Goal: Transaction & Acquisition: Book appointment/travel/reservation

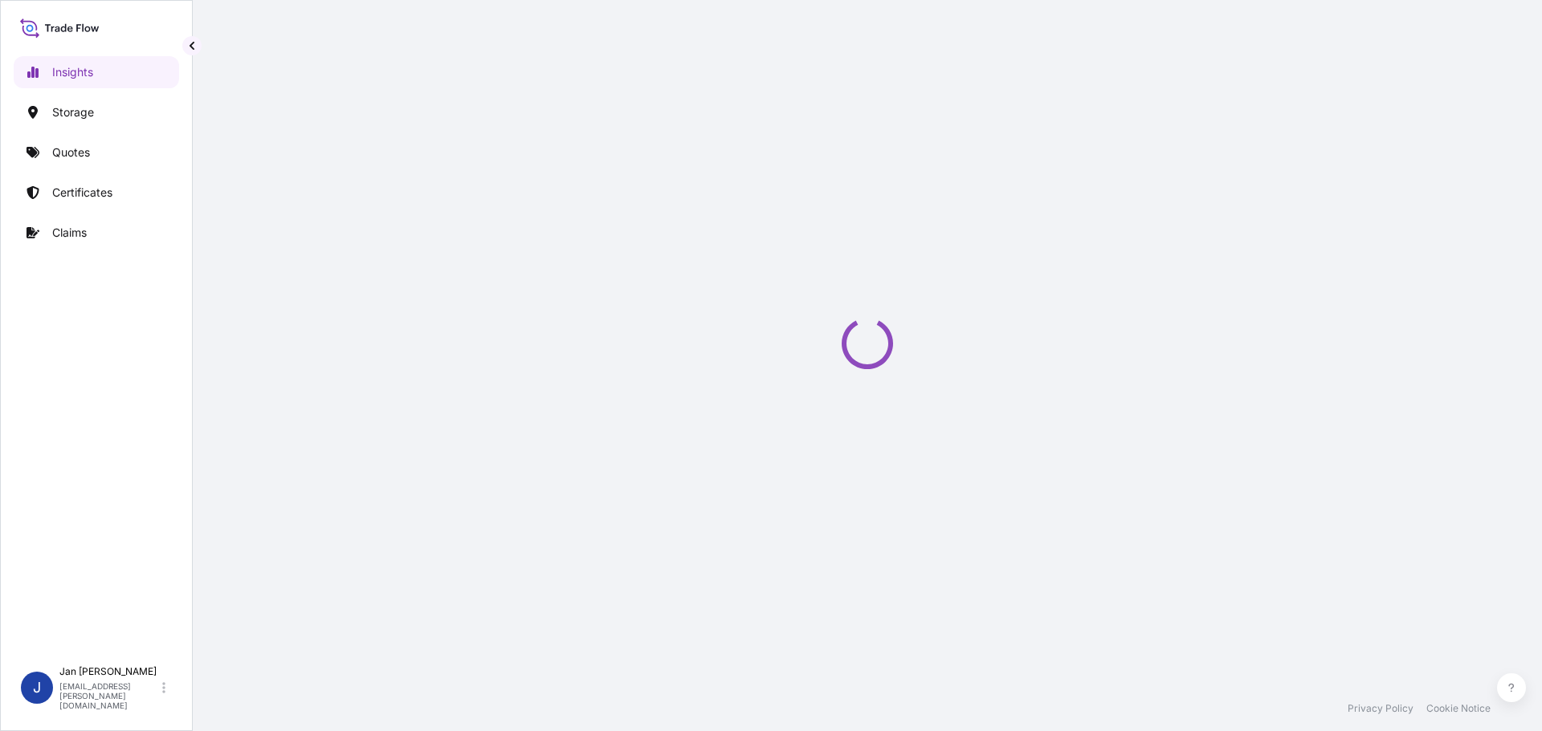
select select "2025"
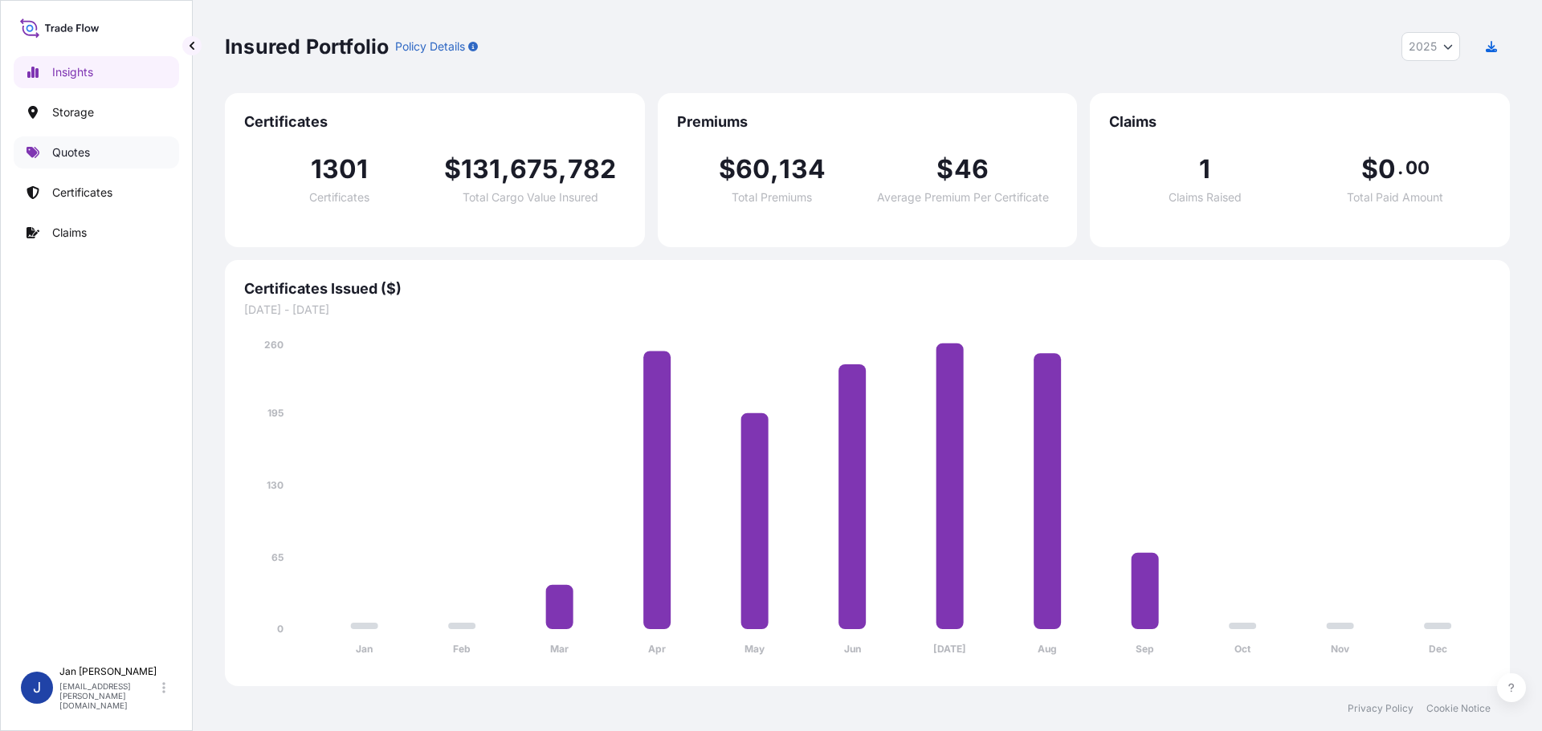
click at [104, 154] on link "Quotes" at bounding box center [96, 152] width 165 height 32
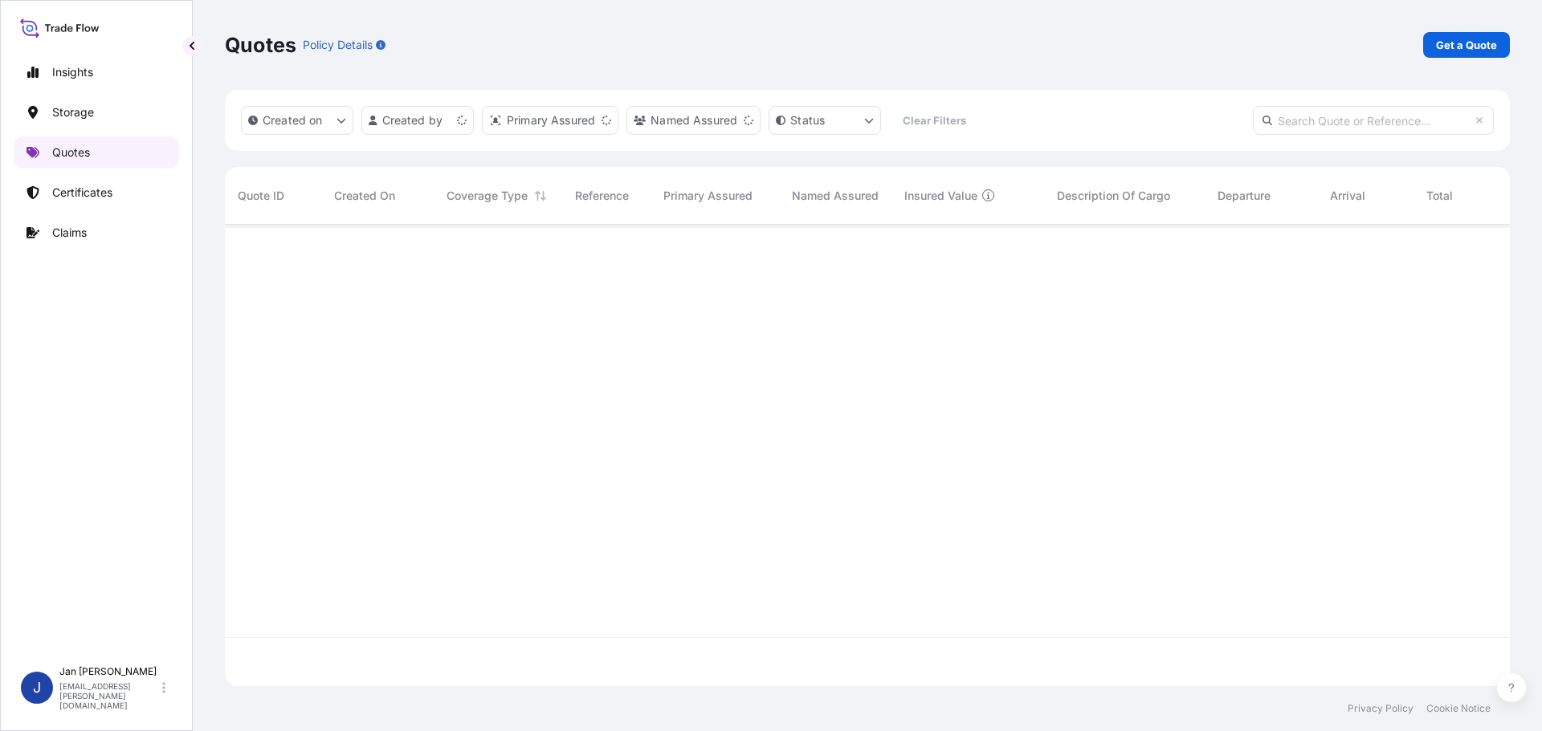
scroll to position [458, 1273]
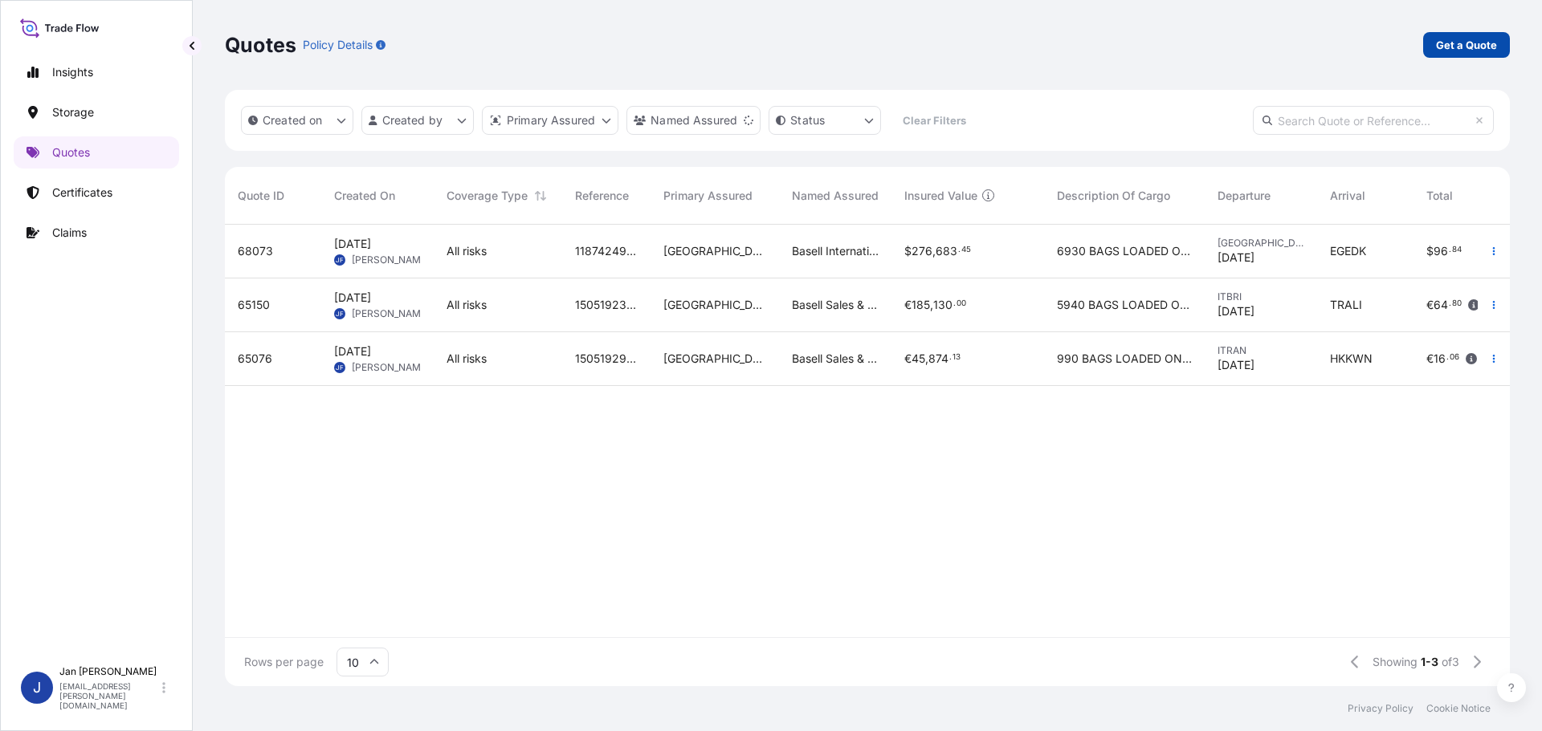
click at [1494, 43] on p "Get a Quote" at bounding box center [1466, 45] width 61 height 16
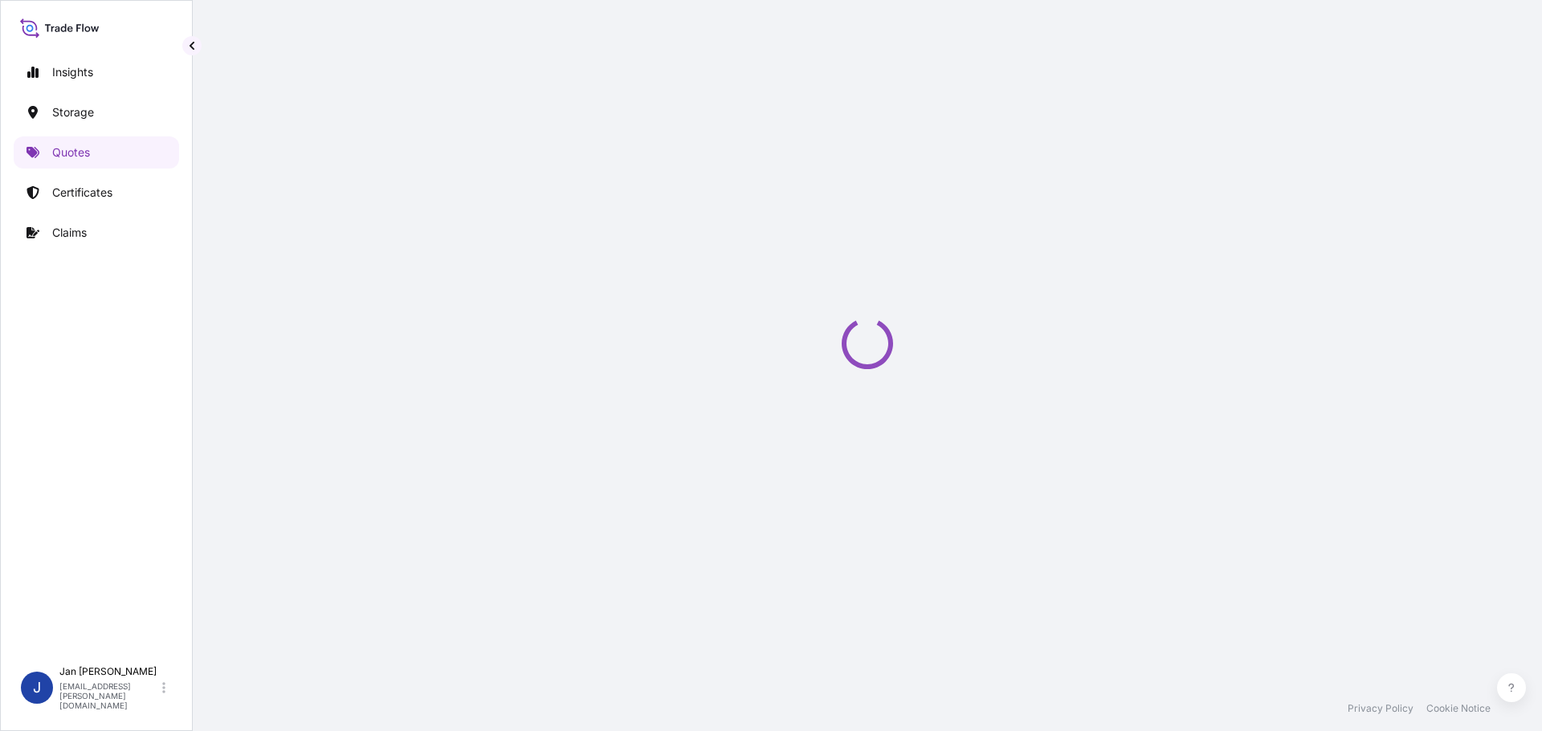
select select "Water"
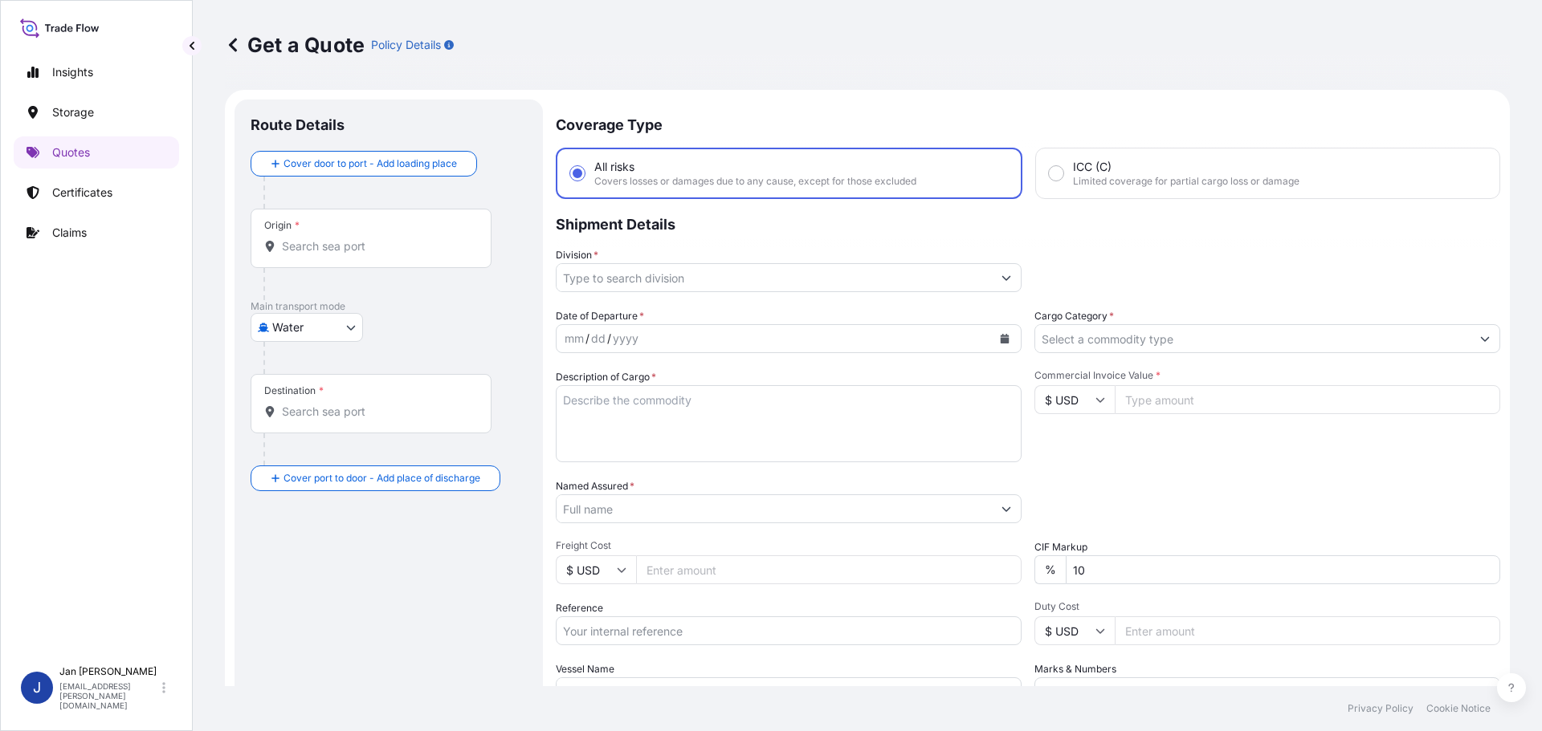
scroll to position [26, 0]
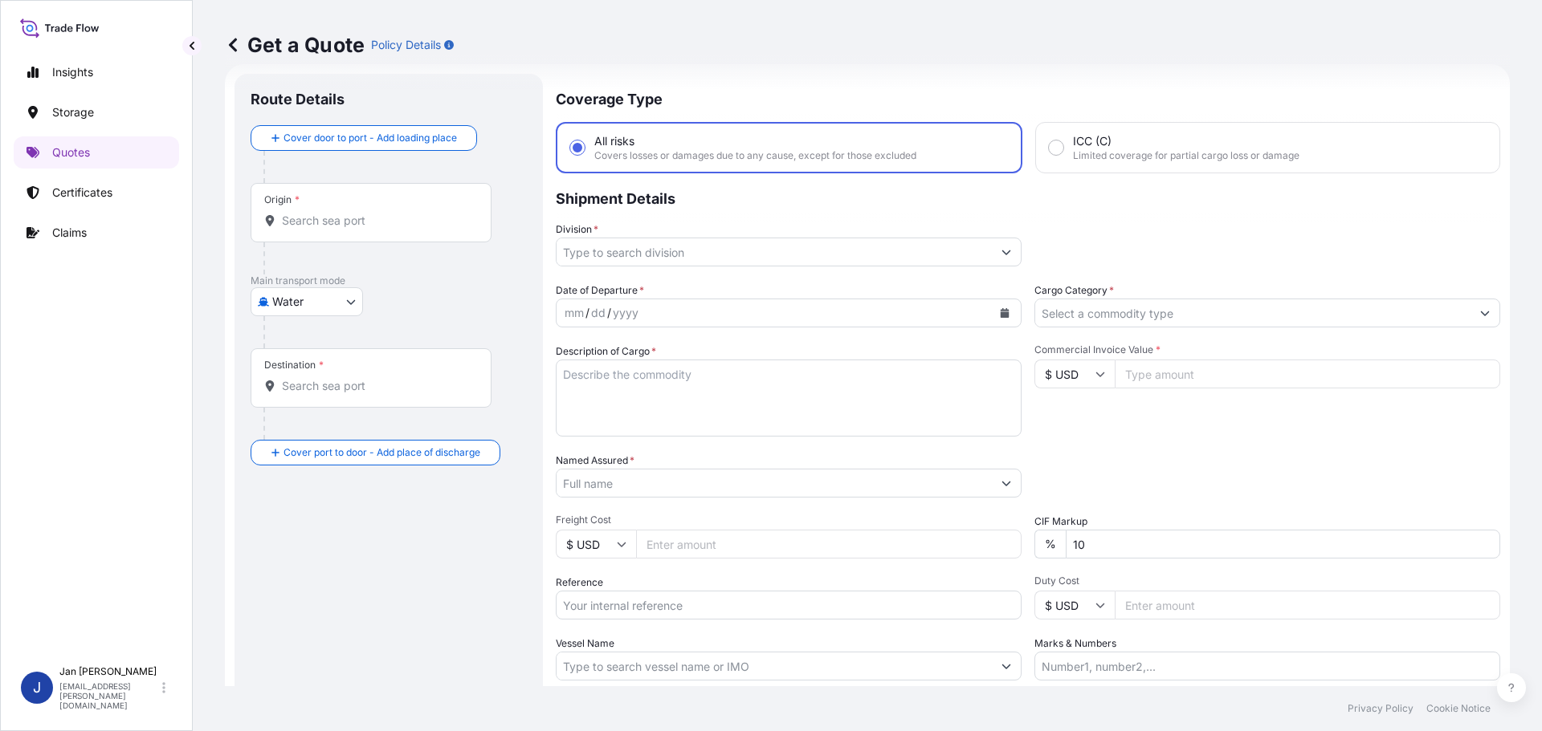
paste input "[GEOGRAPHIC_DATA], [GEOGRAPHIC_DATA]"
click at [335, 213] on input "Origin *" at bounding box center [376, 221] width 189 height 16
click at [368, 231] on div "Origin * [GEOGRAPHIC_DATA], [GEOGRAPHIC_DATA]" at bounding box center [371, 212] width 241 height 59
click at [368, 229] on input "[GEOGRAPHIC_DATA], [GEOGRAPHIC_DATA]" at bounding box center [376, 221] width 189 height 16
click at [355, 225] on input "[GEOGRAPHIC_DATA], [GEOGRAPHIC_DATA]" at bounding box center [376, 221] width 189 height 16
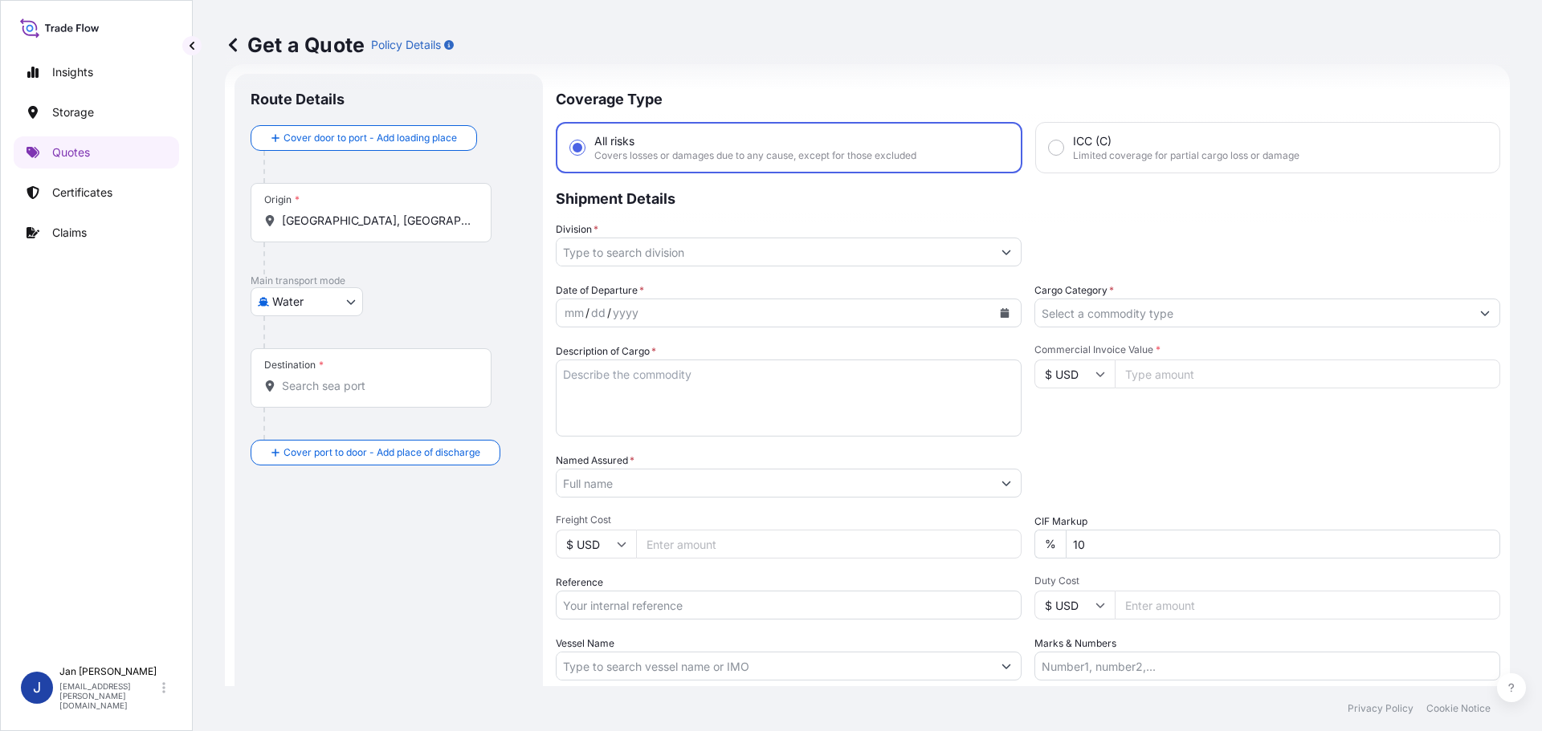
click at [349, 219] on input "[GEOGRAPHIC_DATA], [GEOGRAPHIC_DATA]" at bounding box center [376, 221] width 189 height 16
click at [1342, 199] on p "Shipment Details" at bounding box center [1028, 197] width 944 height 48
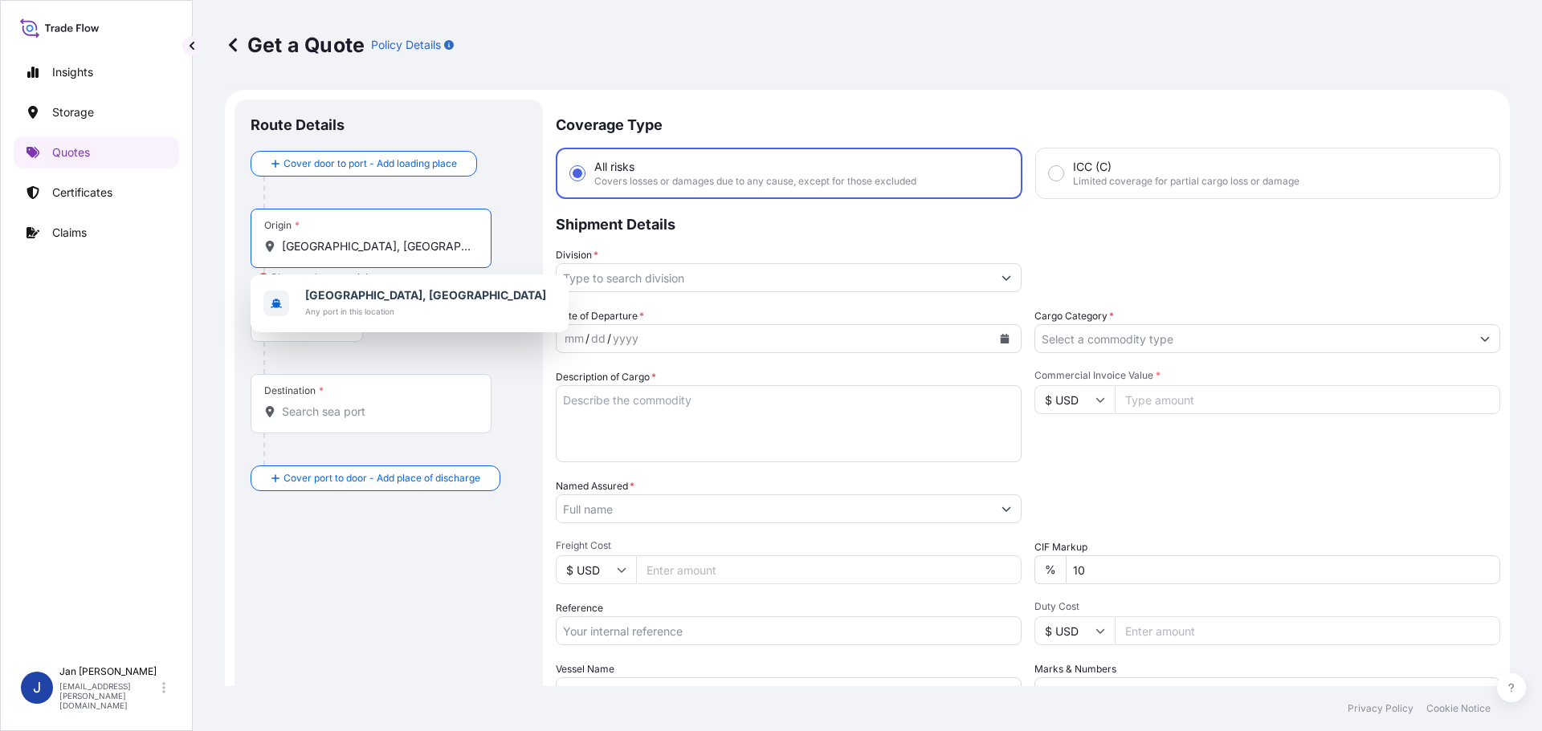
click at [442, 246] on input "[GEOGRAPHIC_DATA], [GEOGRAPHIC_DATA]" at bounding box center [376, 246] width 189 height 16
click at [426, 297] on div "[GEOGRAPHIC_DATA], [GEOGRAPHIC_DATA] Any port in this location" at bounding box center [409, 303] width 305 height 45
type input "[GEOGRAPHIC_DATA], [GEOGRAPHIC_DATA]"
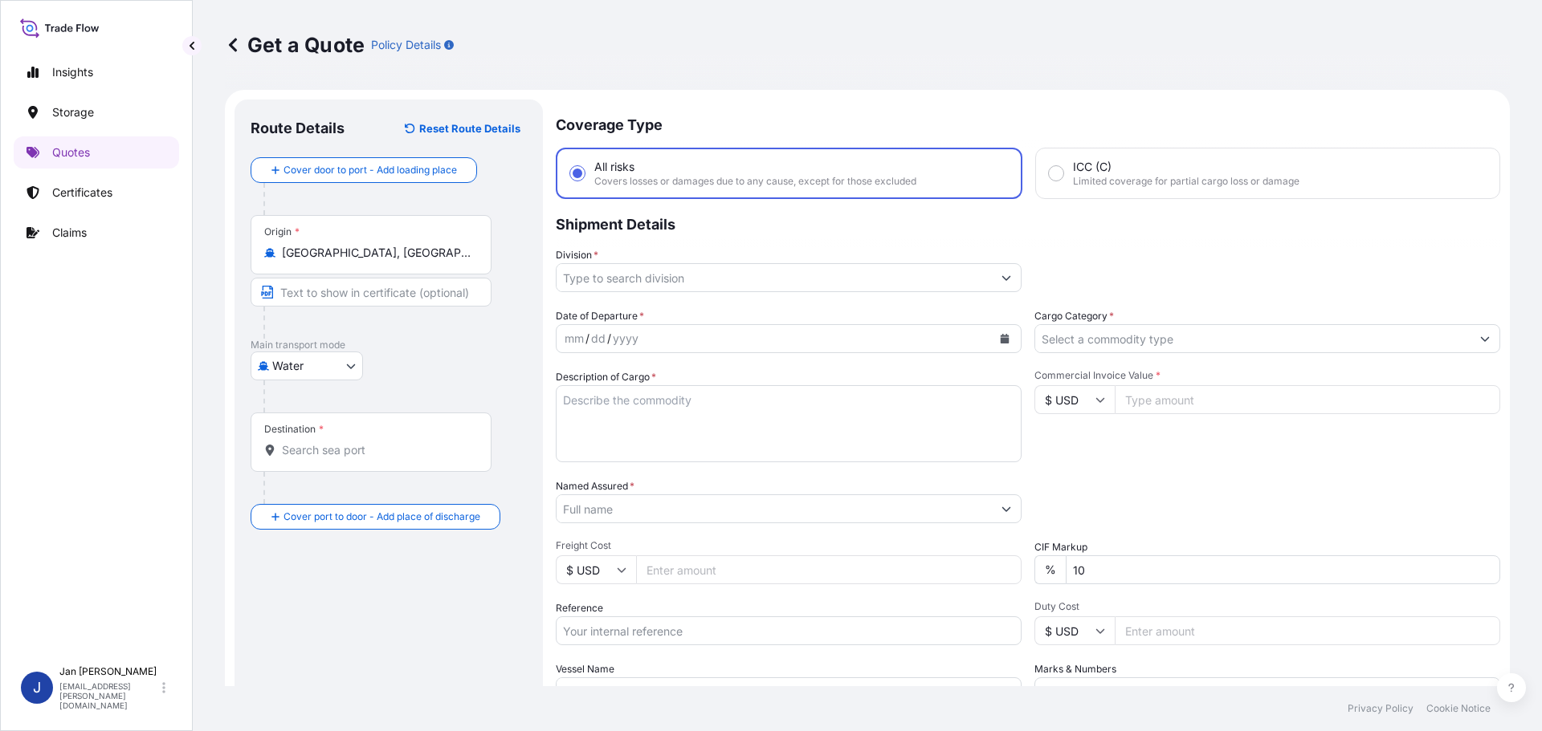
click at [312, 460] on div "Destination *" at bounding box center [371, 442] width 241 height 59
click at [312, 458] on input "Destination *" at bounding box center [376, 450] width 189 height 16
paste input "[GEOGRAPHIC_DATA], [GEOGRAPHIC_DATA]"
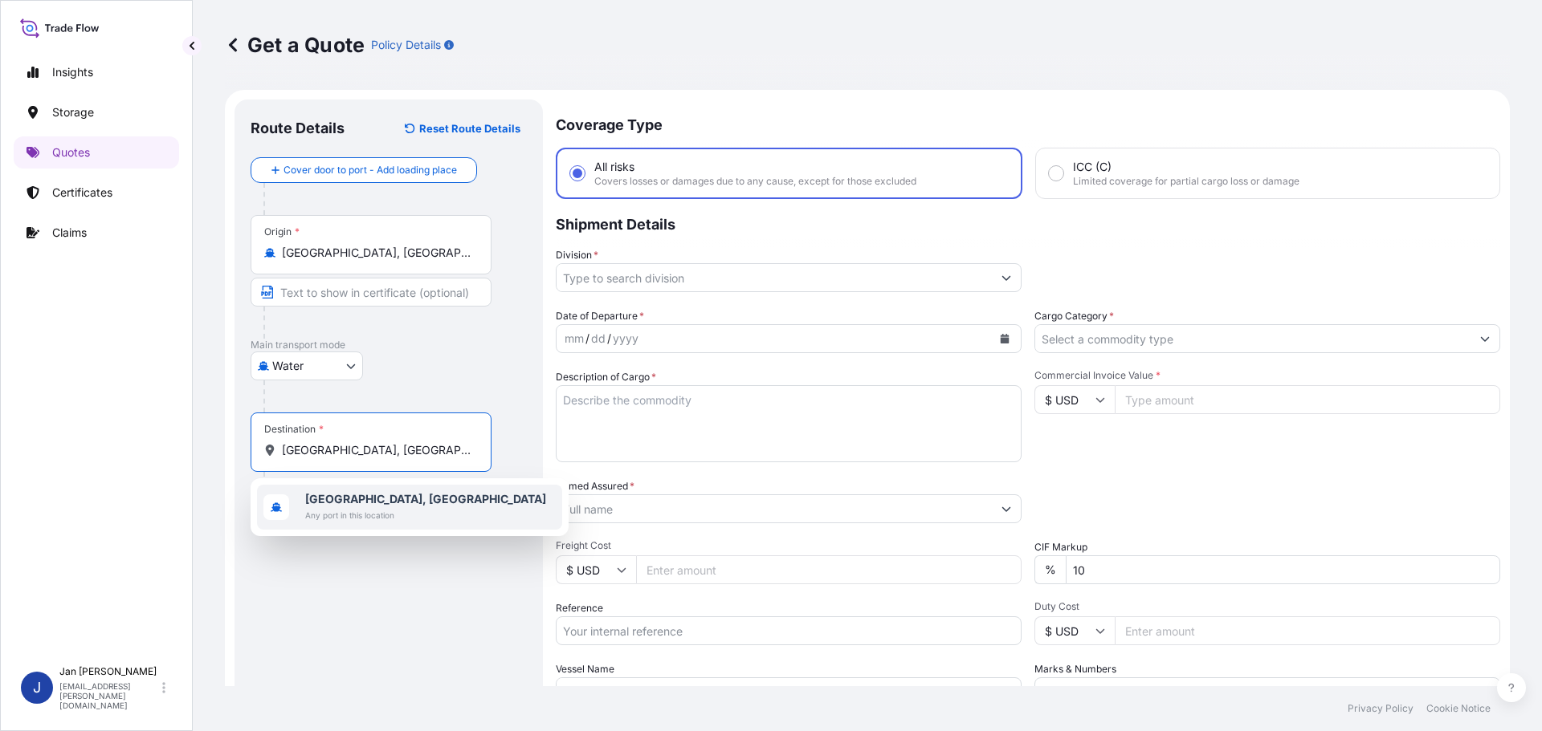
click at [333, 513] on span "Any port in this location" at bounding box center [425, 515] width 241 height 16
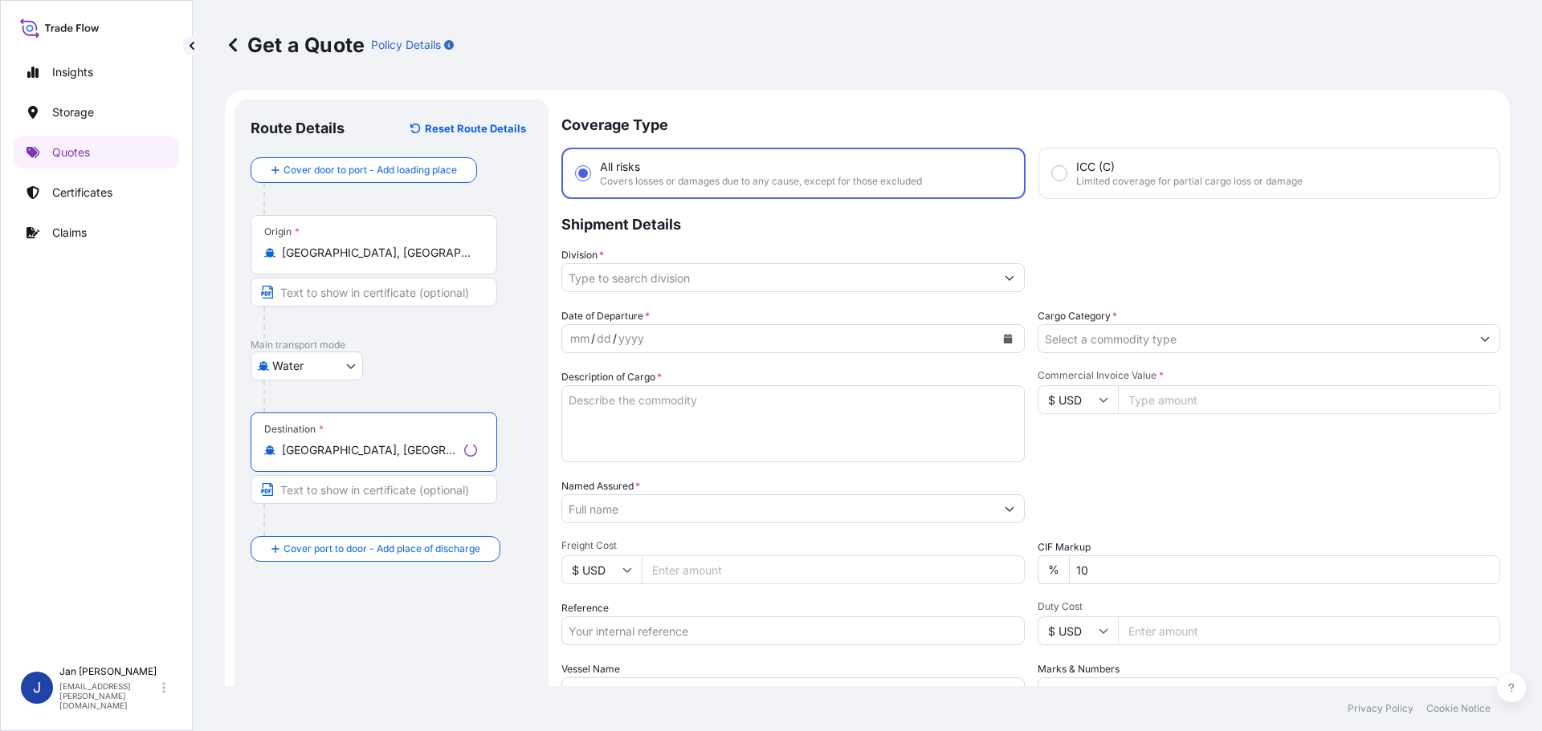
type input "[GEOGRAPHIC_DATA], [GEOGRAPHIC_DATA]"
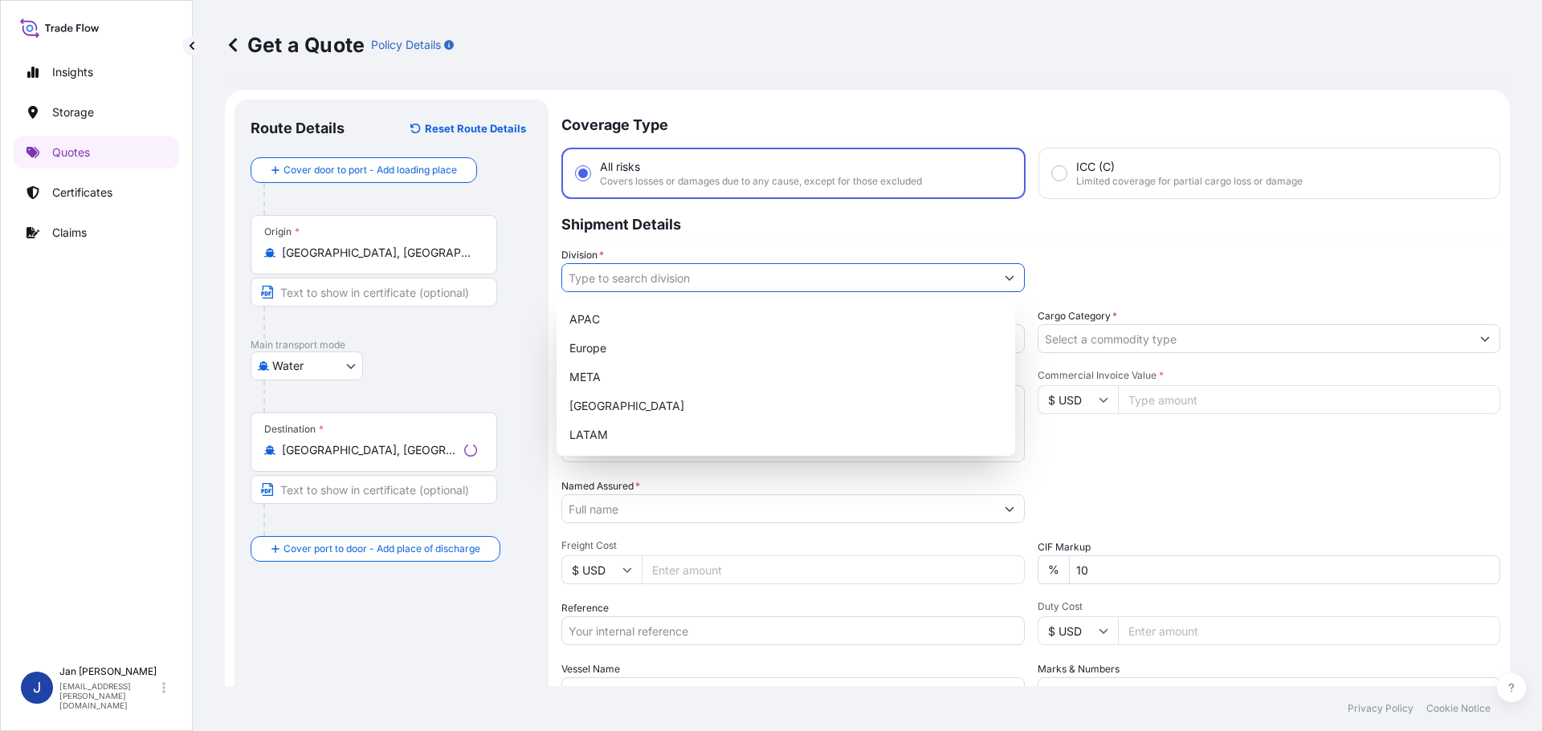
click at [842, 267] on input "Division *" at bounding box center [778, 277] width 433 height 29
click at [747, 345] on div "Europe" at bounding box center [786, 348] width 446 height 29
type input "Europe"
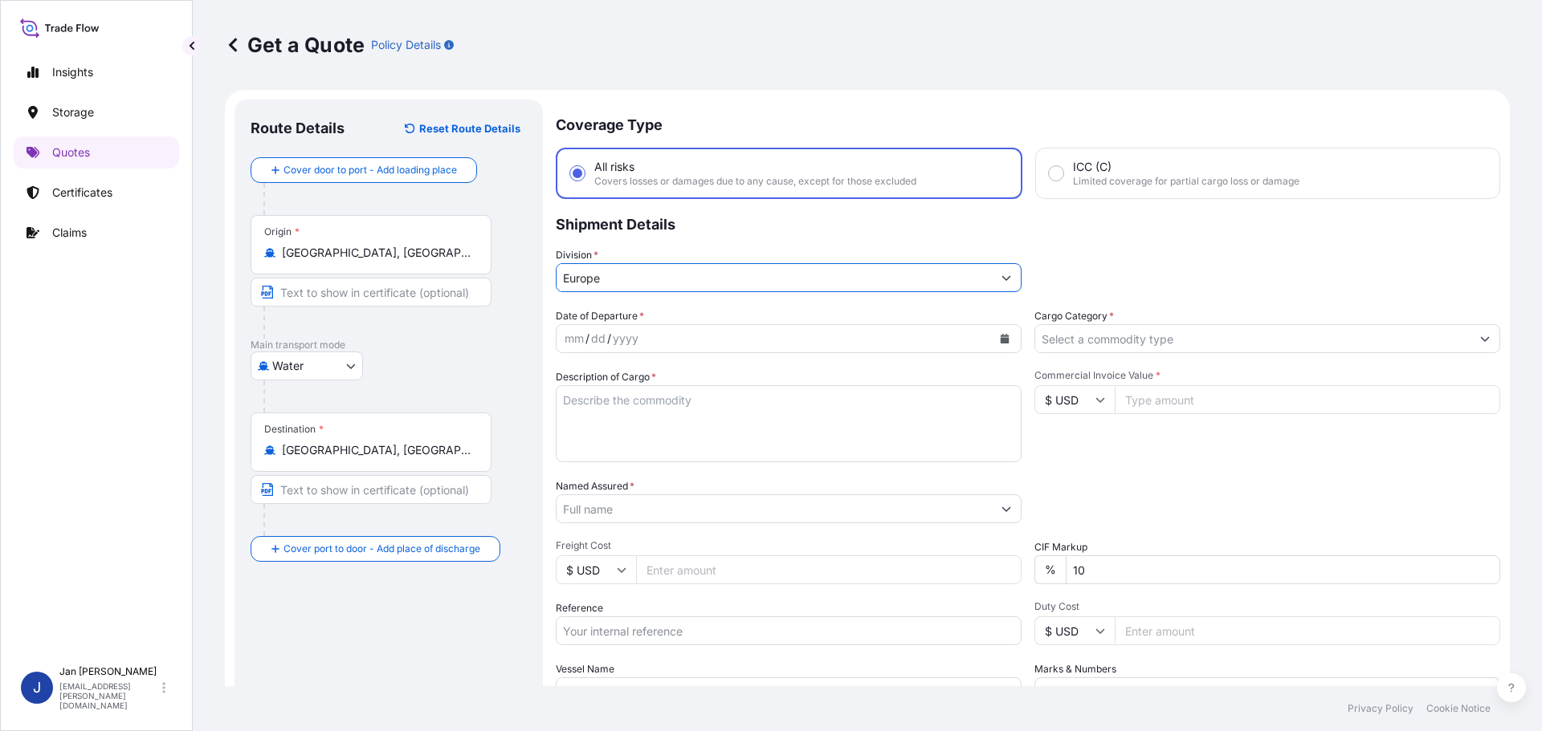
click at [1295, 282] on div "Division * [GEOGRAPHIC_DATA]" at bounding box center [1028, 269] width 944 height 45
click at [1000, 342] on icon "Calendar" at bounding box center [1004, 339] width 9 height 10
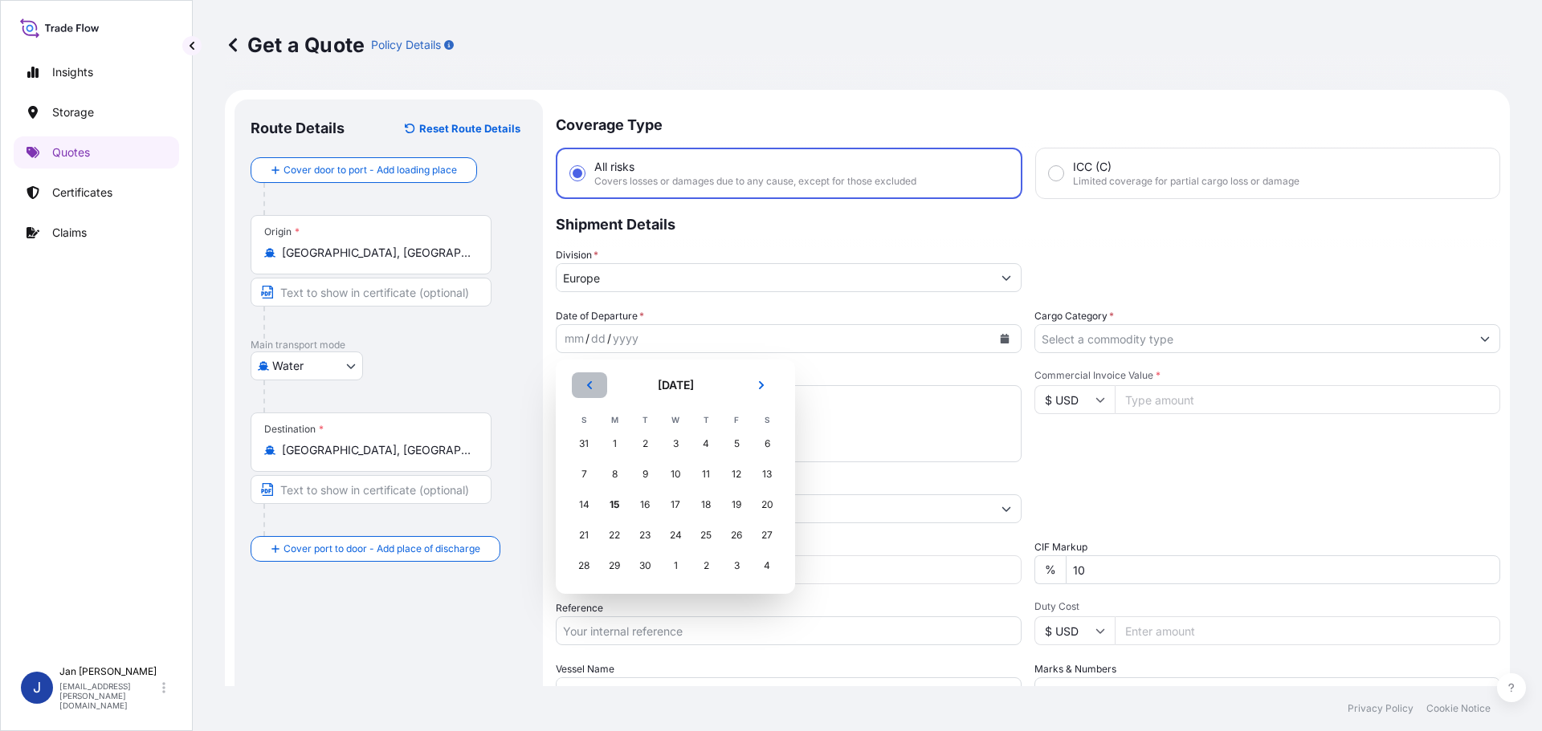
click at [589, 385] on icon "Previous" at bounding box center [590, 386] width 10 height 10
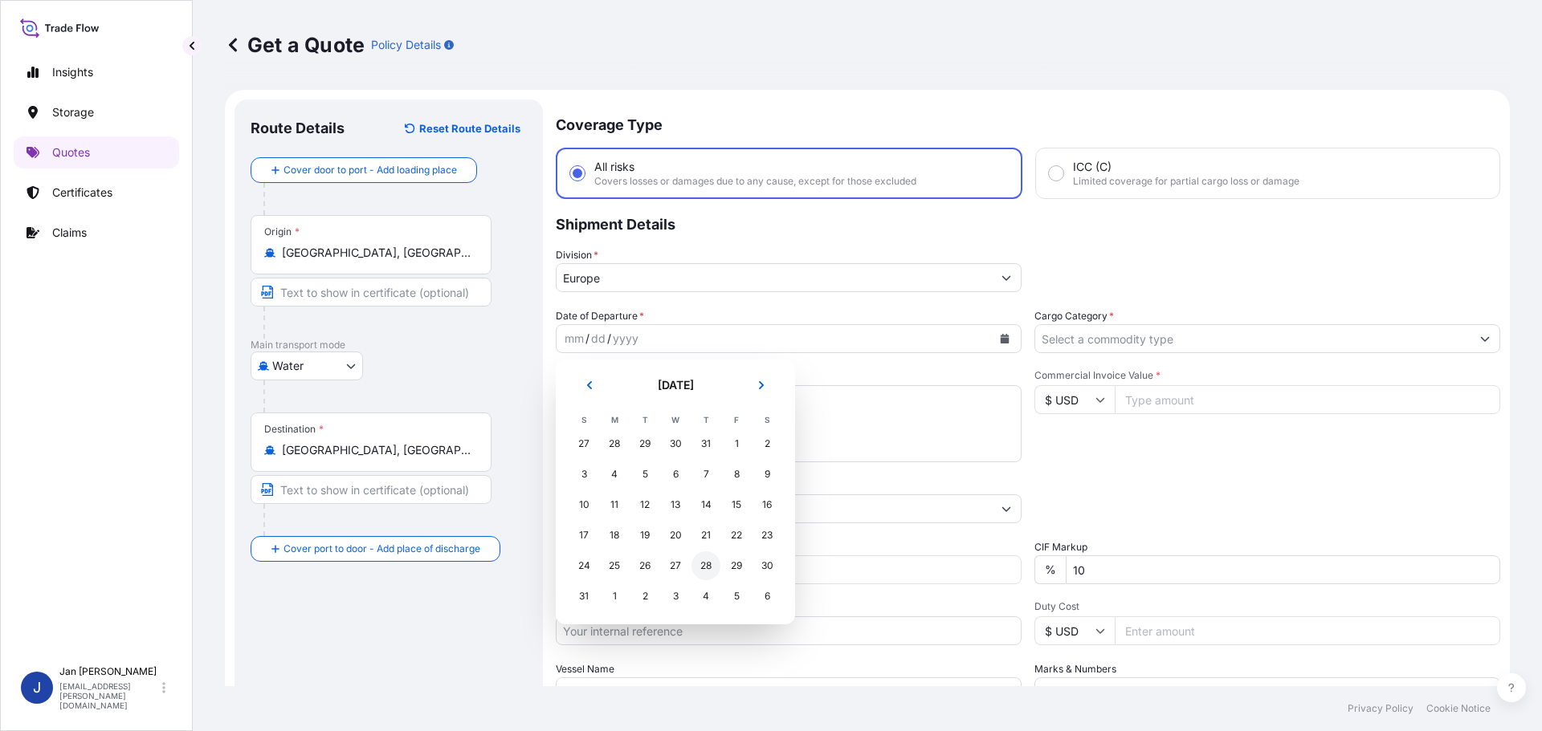
click at [695, 566] on div "28" at bounding box center [705, 566] width 29 height 29
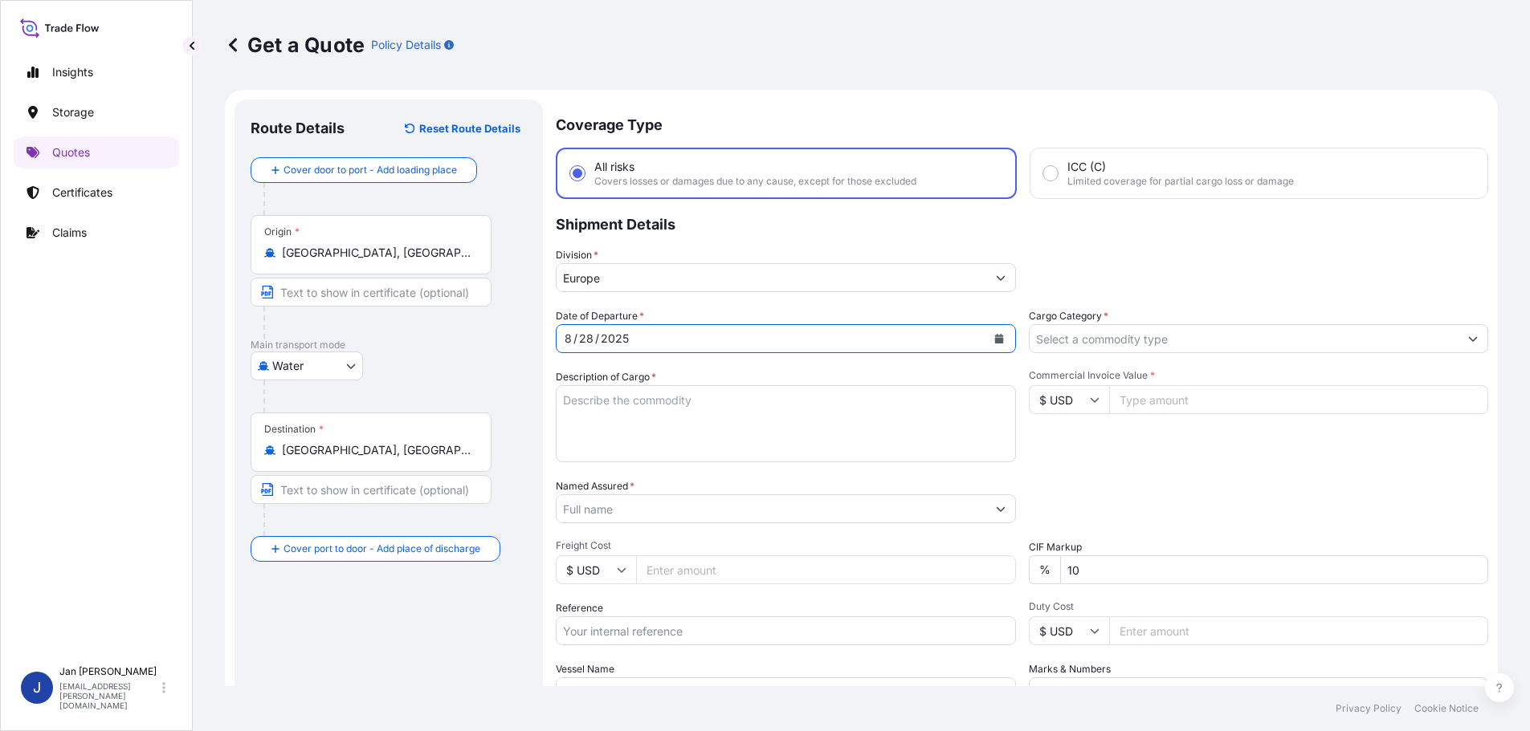
click at [805, 518] on input "Named Assured *" at bounding box center [771, 509] width 430 height 29
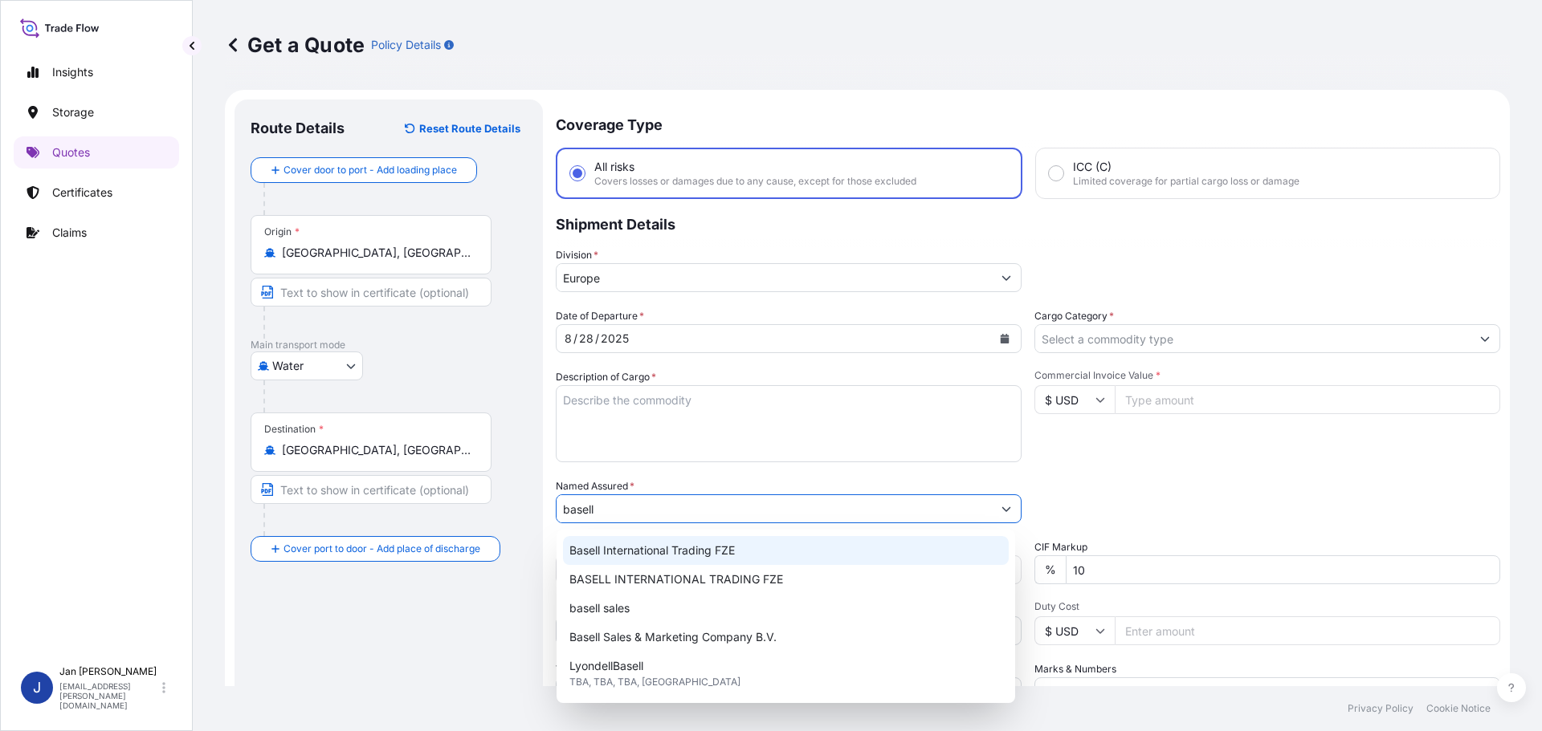
click at [823, 557] on div "Basell International Trading FZE" at bounding box center [786, 550] width 446 height 29
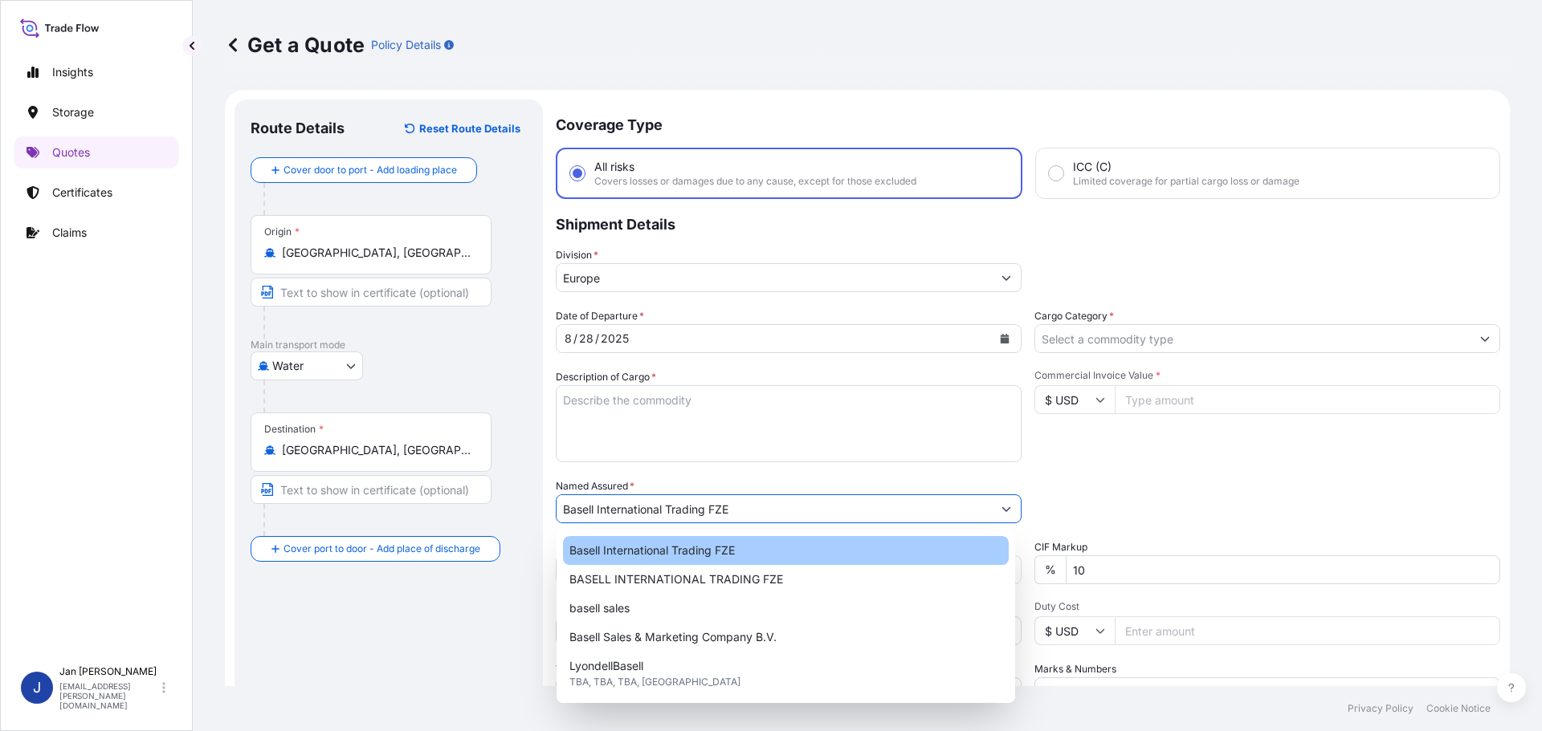
type input "Basell International Trading FZE"
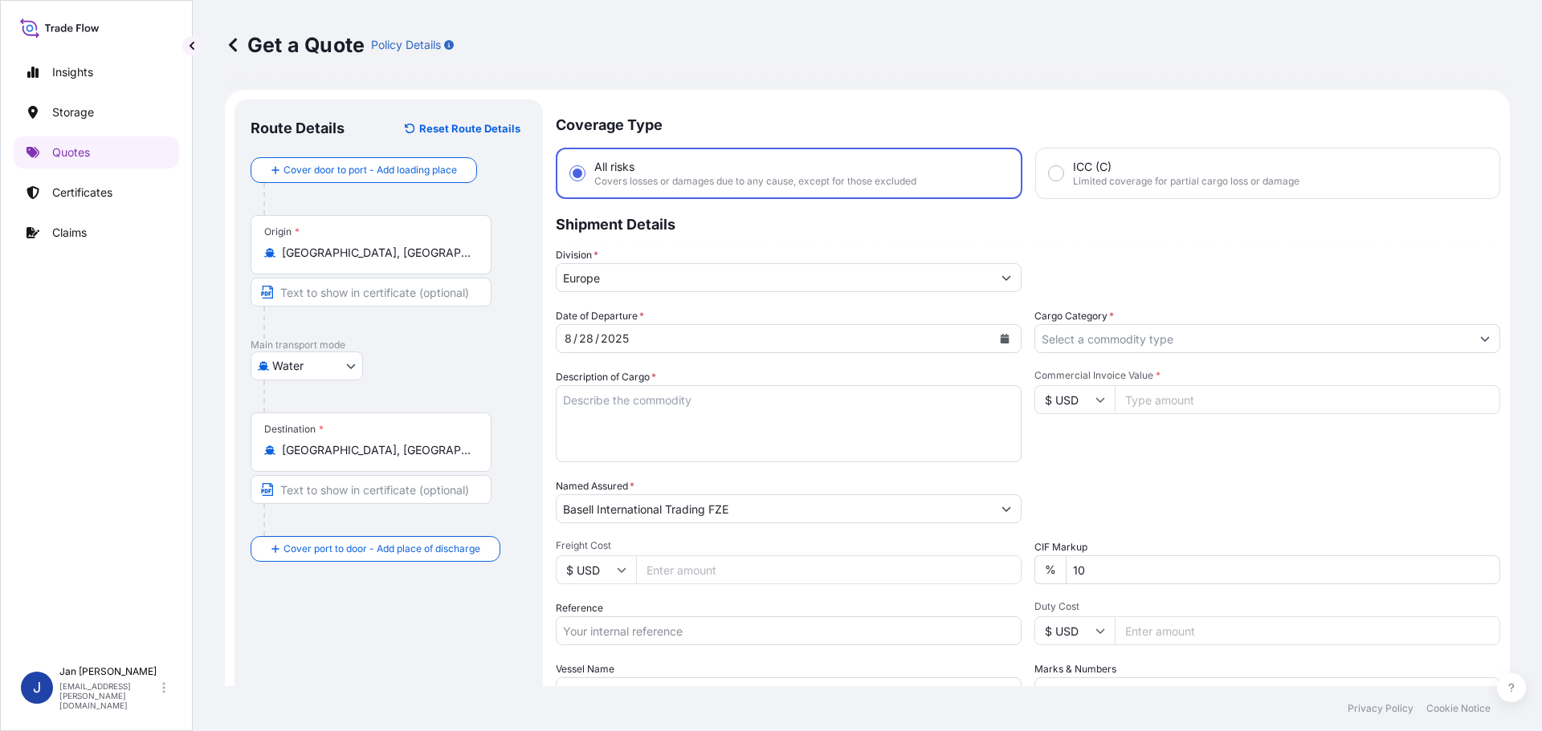
click at [1067, 499] on div "Packing Category Type to search a container mode Please select a primary mode o…" at bounding box center [1267, 501] width 466 height 45
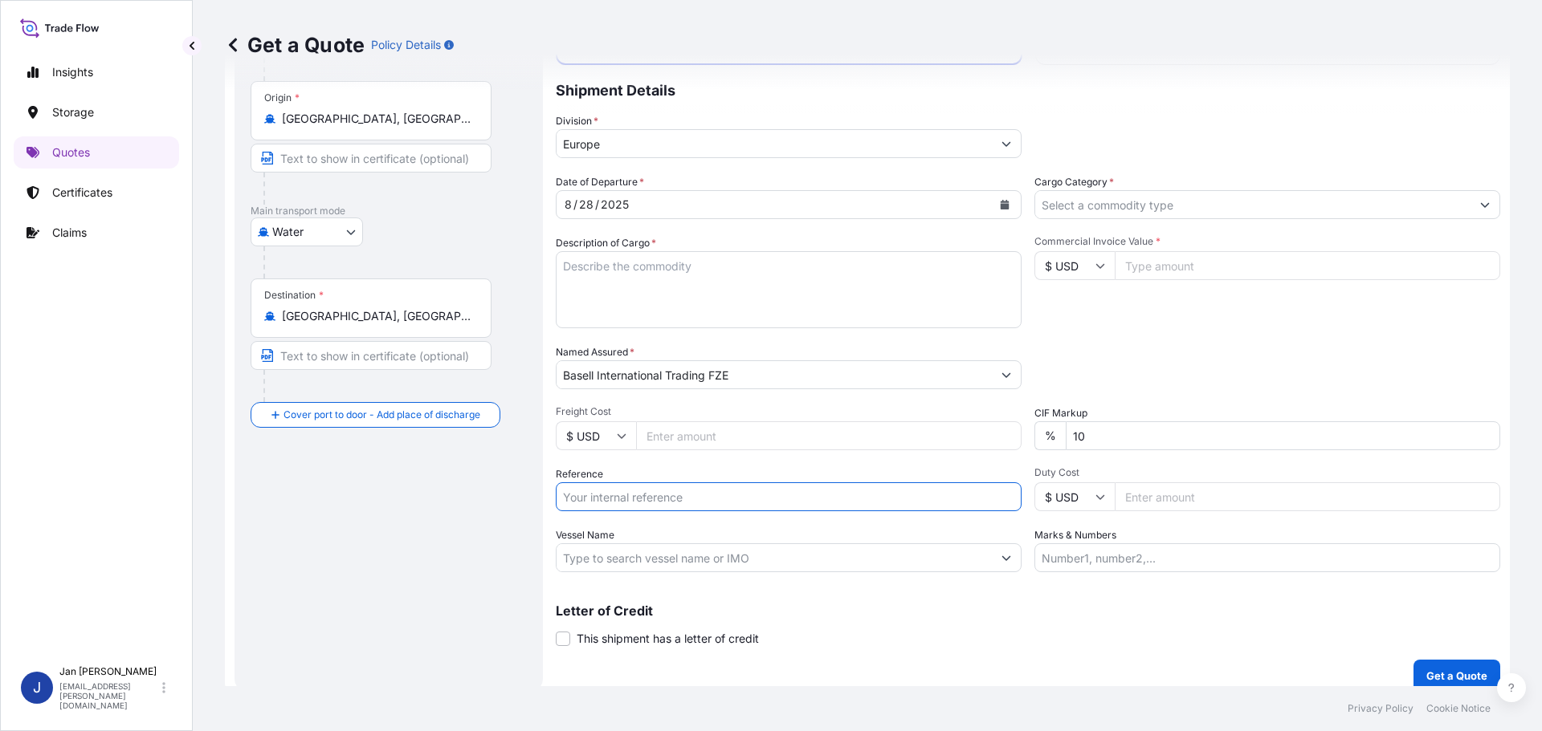
click at [676, 491] on input "Reference" at bounding box center [789, 497] width 466 height 29
paste input "1187432944"
type input "1187432944 /"
click at [642, 569] on input "Vessel Name" at bounding box center [773, 558] width 435 height 29
paste input "[PERSON_NAME]"
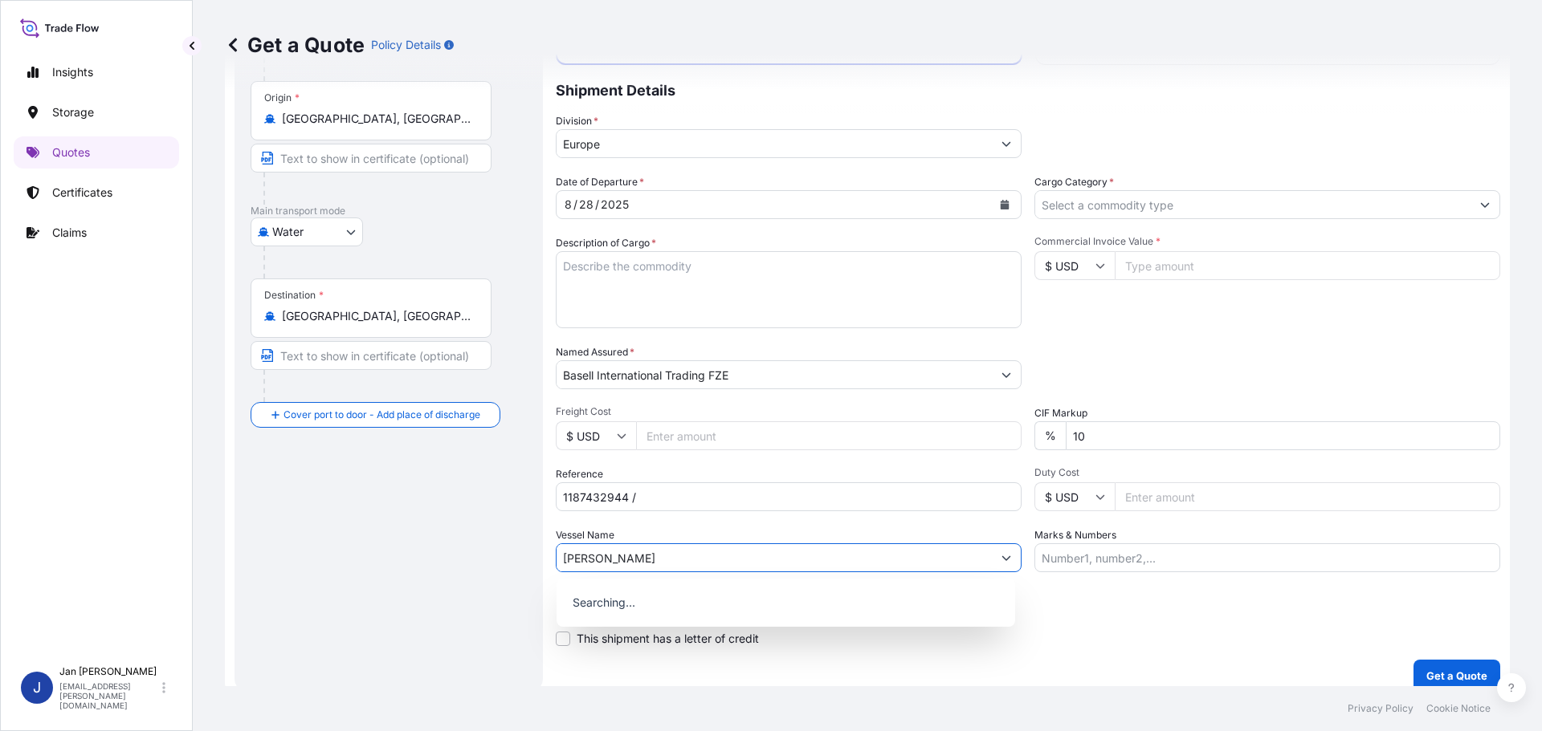
type input "[PERSON_NAME]"
click at [1297, 360] on div "Packing Category Type to search a container mode Please select a primary mode o…" at bounding box center [1267, 366] width 466 height 45
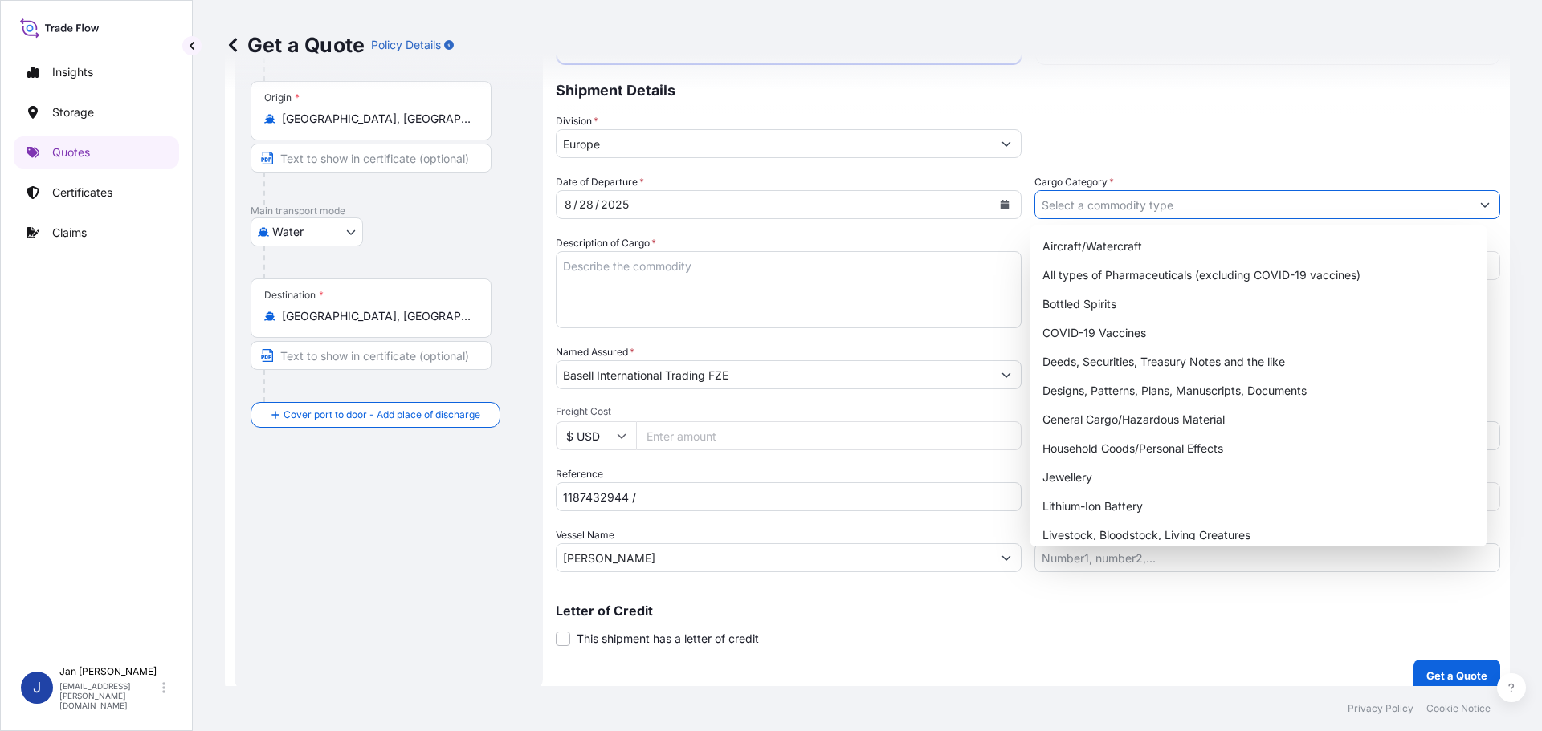
click at [1208, 218] on input "Cargo Category *" at bounding box center [1252, 204] width 435 height 29
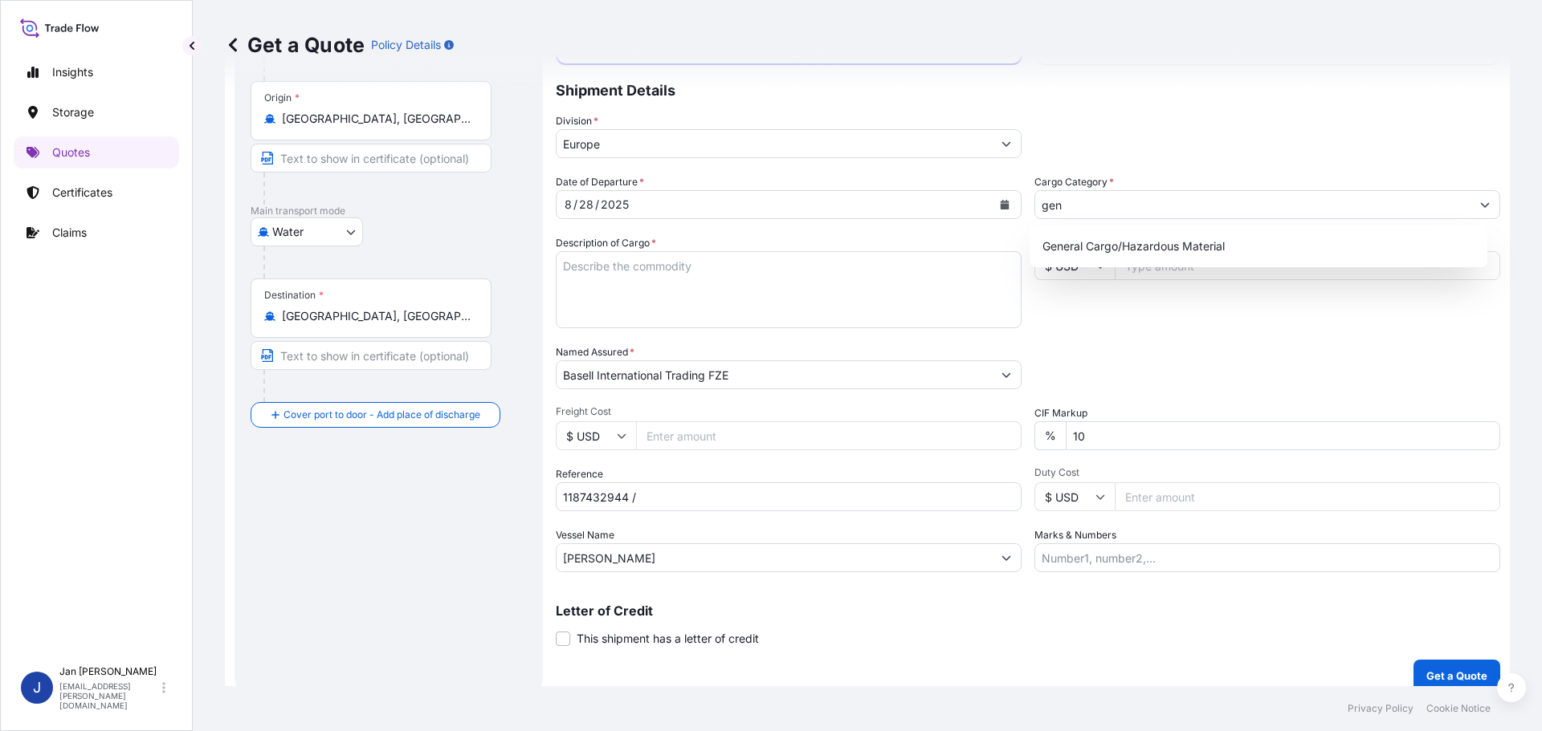
click at [1209, 230] on div "General Cargo/Hazardous Material" at bounding box center [1258, 247] width 458 height 42
type input "General Cargo/Hazardous Material"
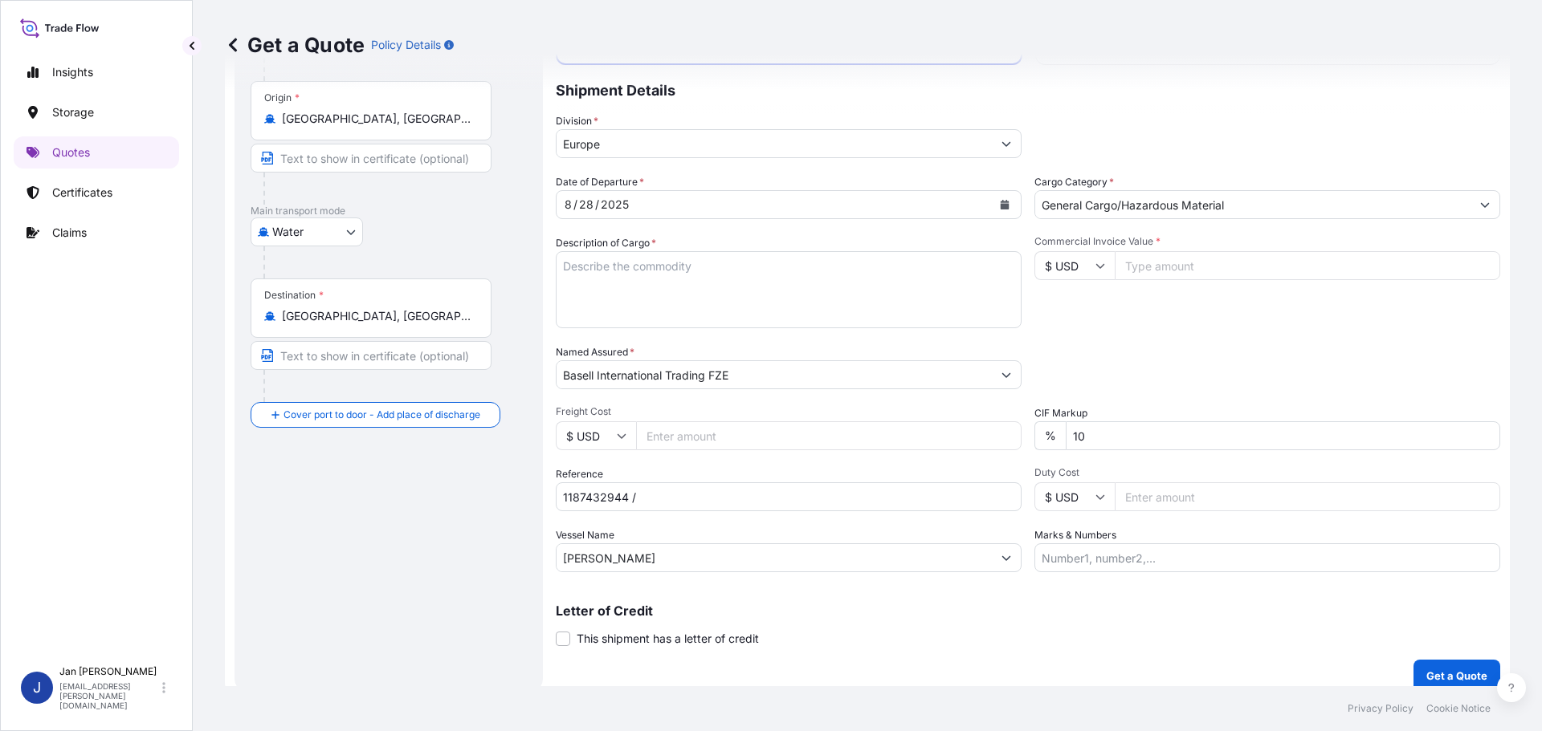
click at [1314, 185] on div "Cargo Category * General Cargo/Hazardous Material" at bounding box center [1267, 196] width 466 height 45
click at [636, 271] on textarea "Description of Cargo *" at bounding box center [789, 289] width 466 height 77
paste textarea "POLYETHYLENE 2970 BAGS LOADED ONTO 54 PALLETS LOADED INTO 3 40' HIGH CUBE CONTA…"
type textarea "POLYETHYLENE 2970 BAGS LOADED ONTO 54 PALLETS LOADED INTO 3 40' HIGH CUBE CONTA…"
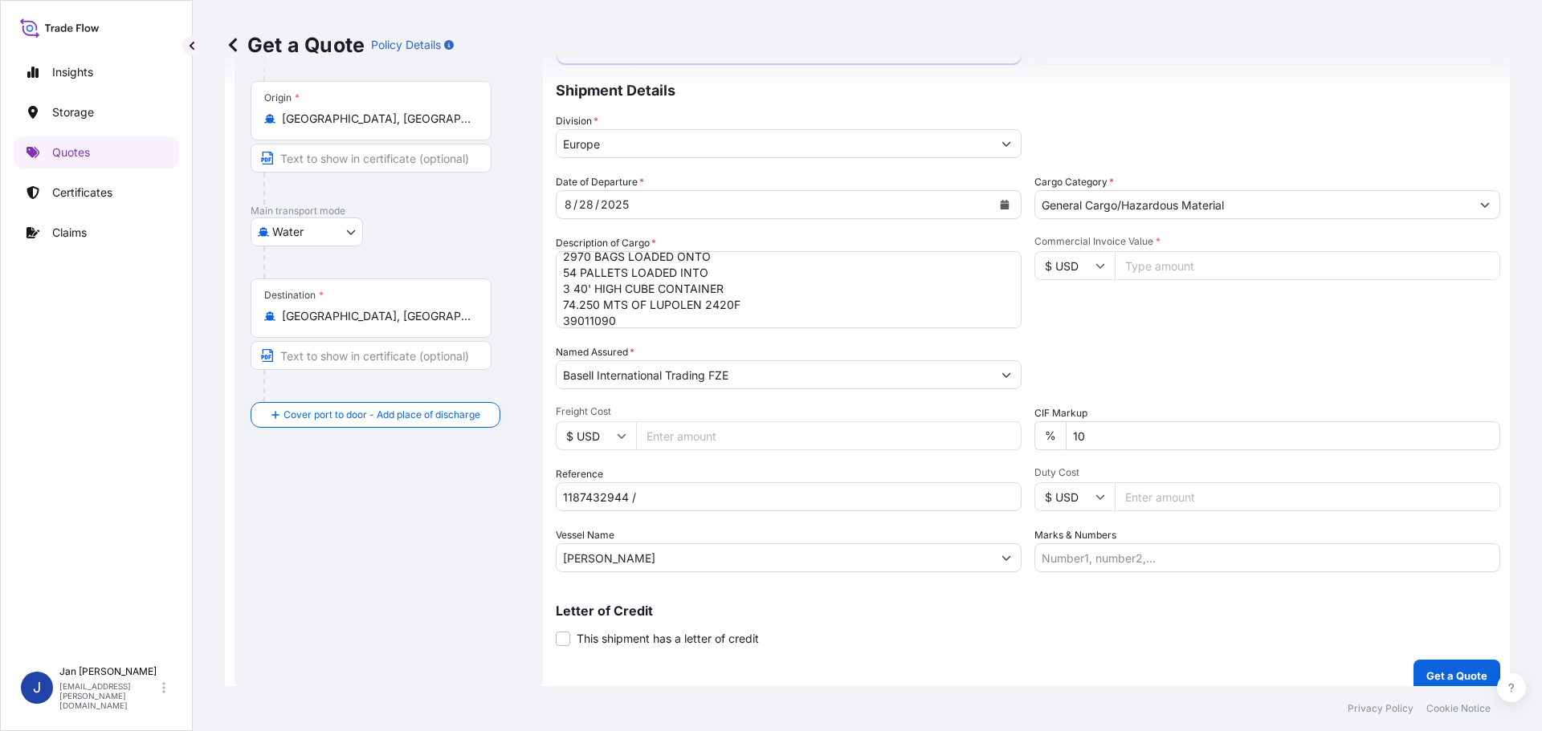
paste input "5013194803 / 5013207429 / 304257086"
click at [771, 499] on input "1187432944 / 5013194803 / 5013207429 / 304257086" at bounding box center [789, 497] width 466 height 29
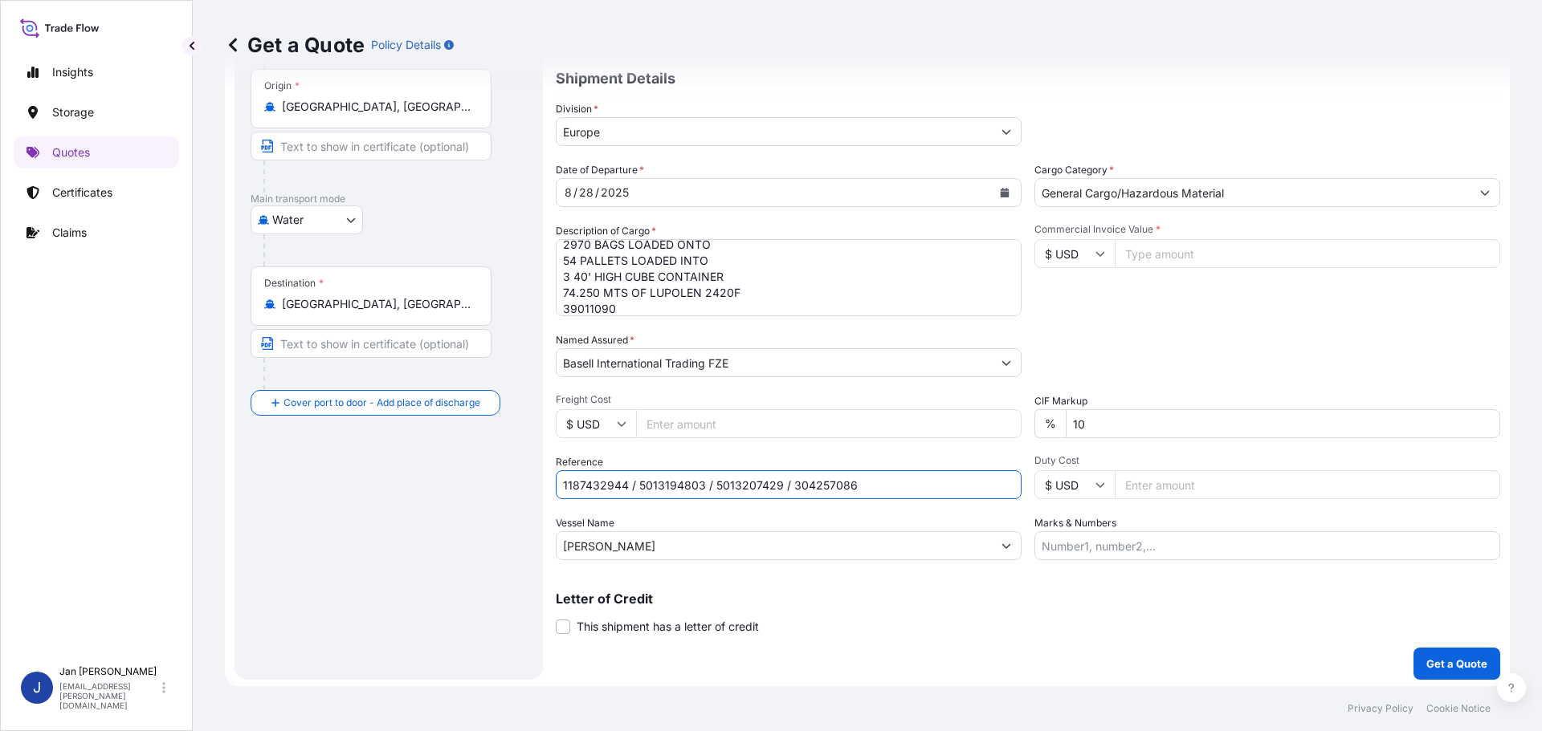
scroll to position [149, 0]
type input "1187432944 / 5013194803 / 5013207429 / 304257086"
click at [1448, 660] on p "Get a Quote" at bounding box center [1456, 661] width 61 height 16
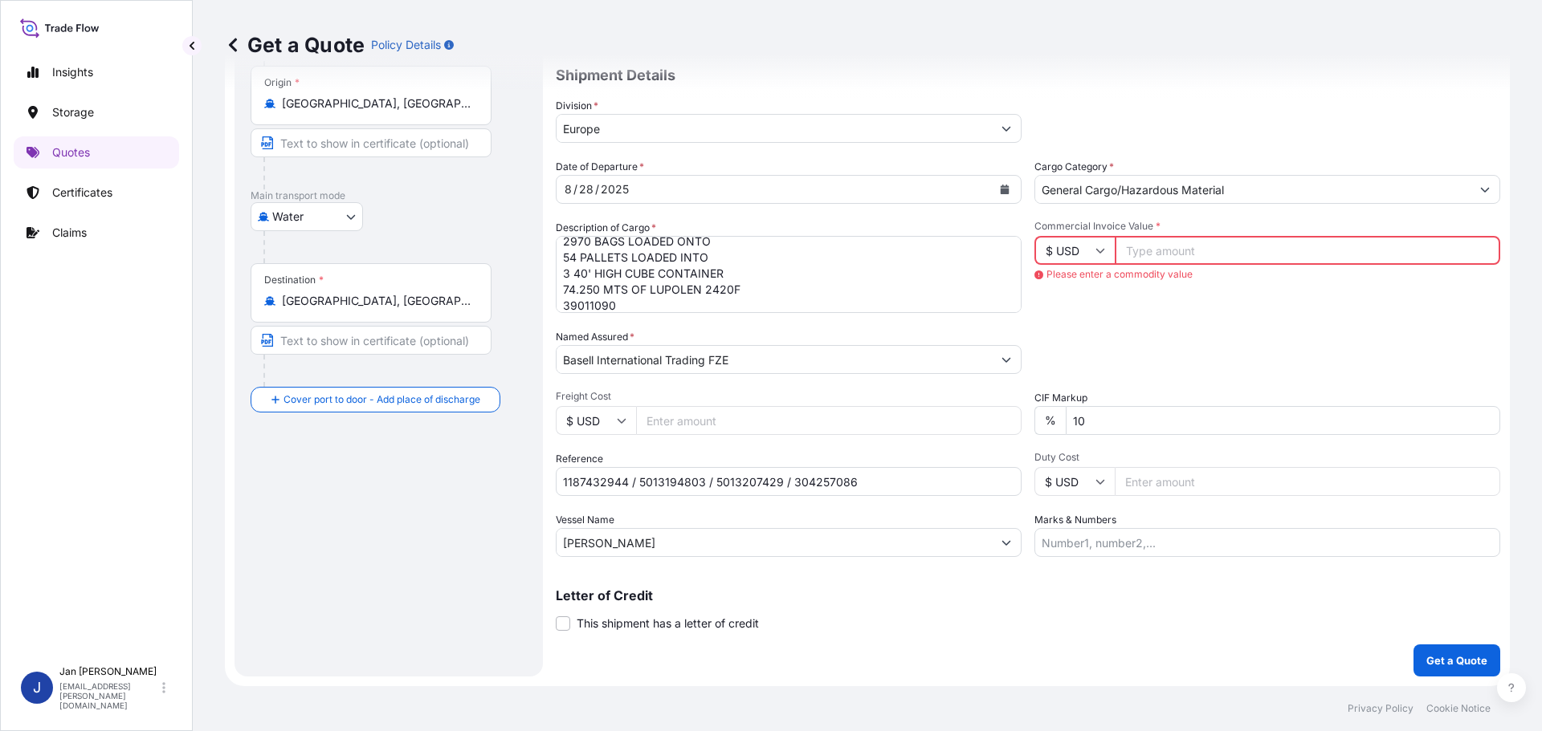
click at [1244, 246] on input "Commercial Invoice Value *" at bounding box center [1306, 250] width 385 height 29
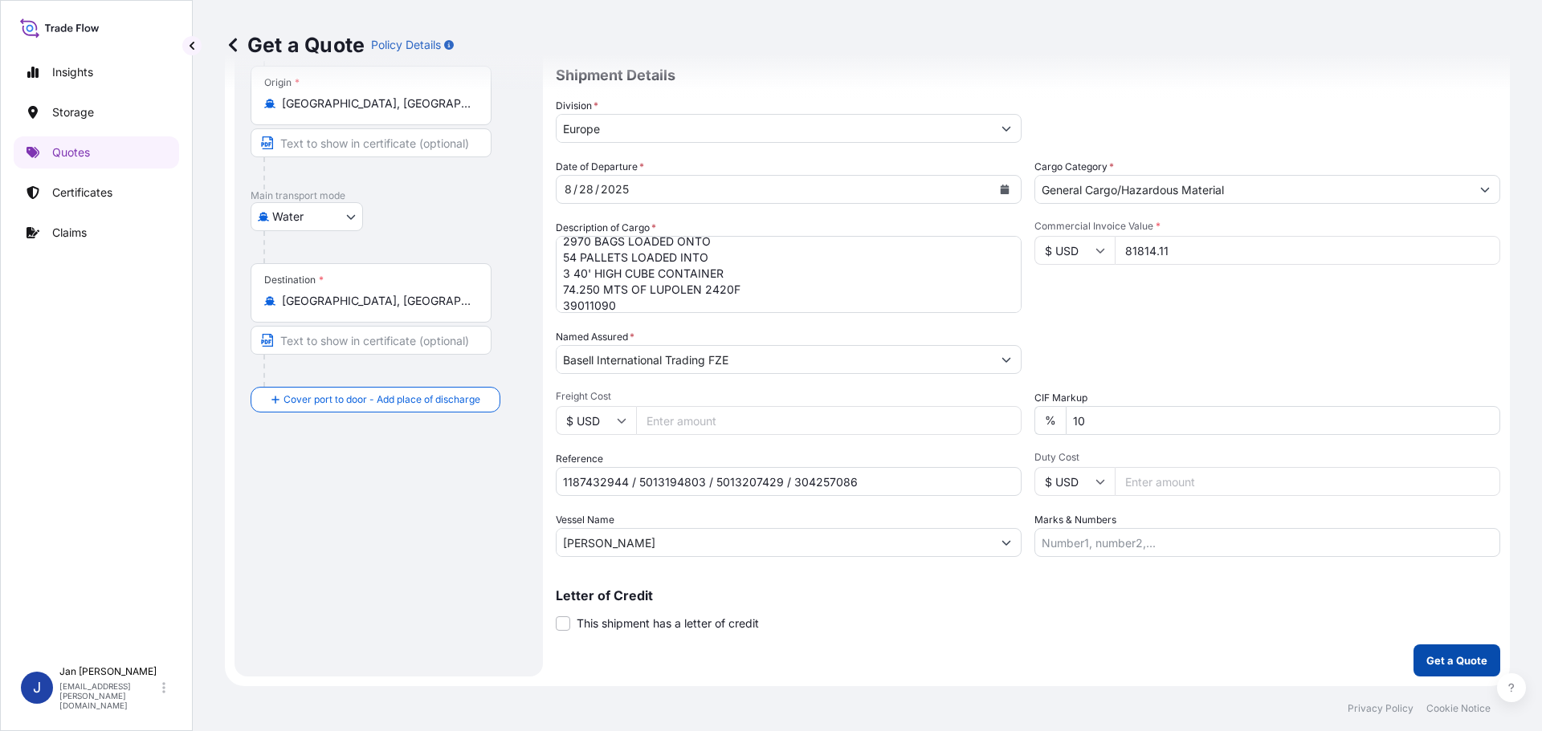
type input "81814.11"
click at [1460, 663] on p "Get a Quote" at bounding box center [1456, 661] width 61 height 16
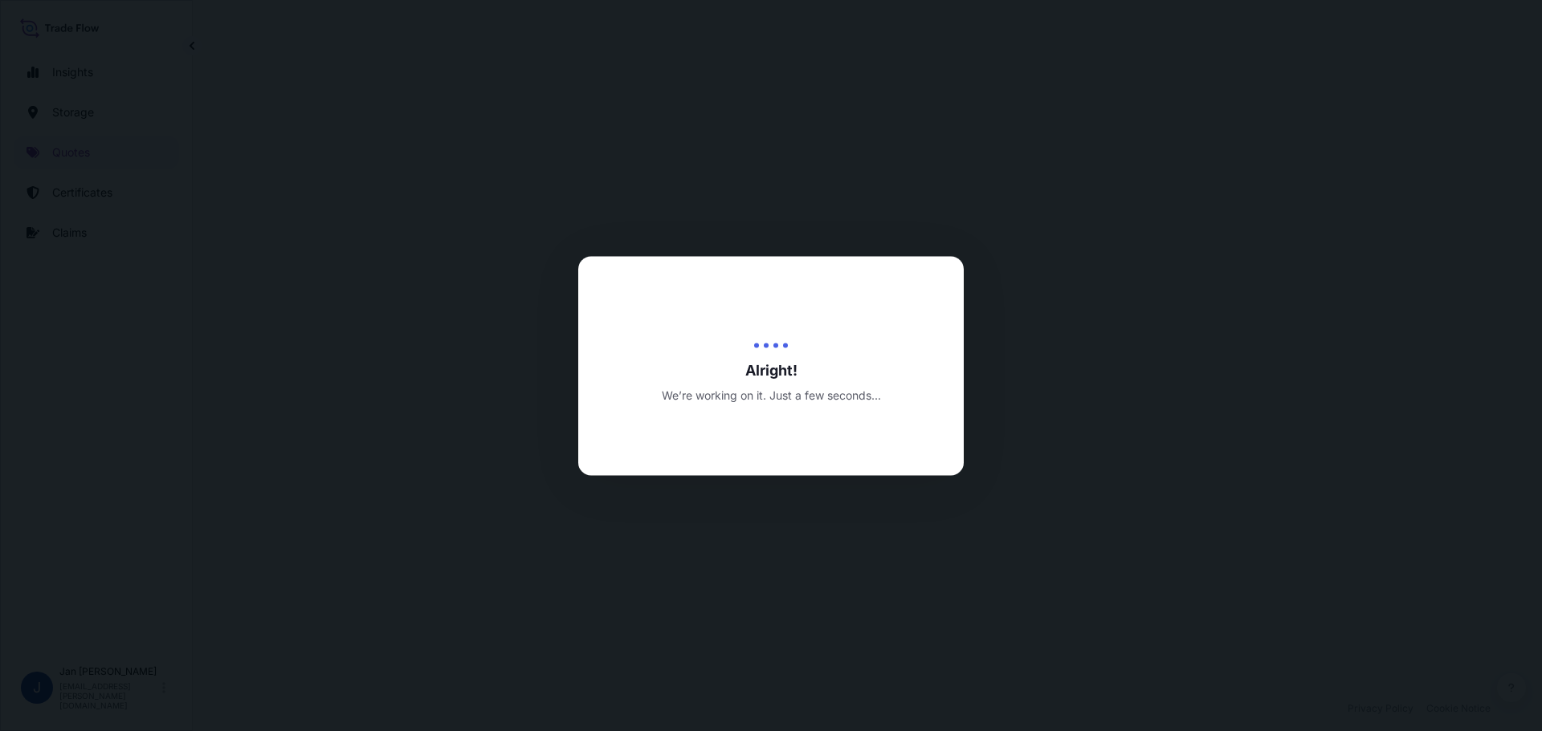
select select "Water"
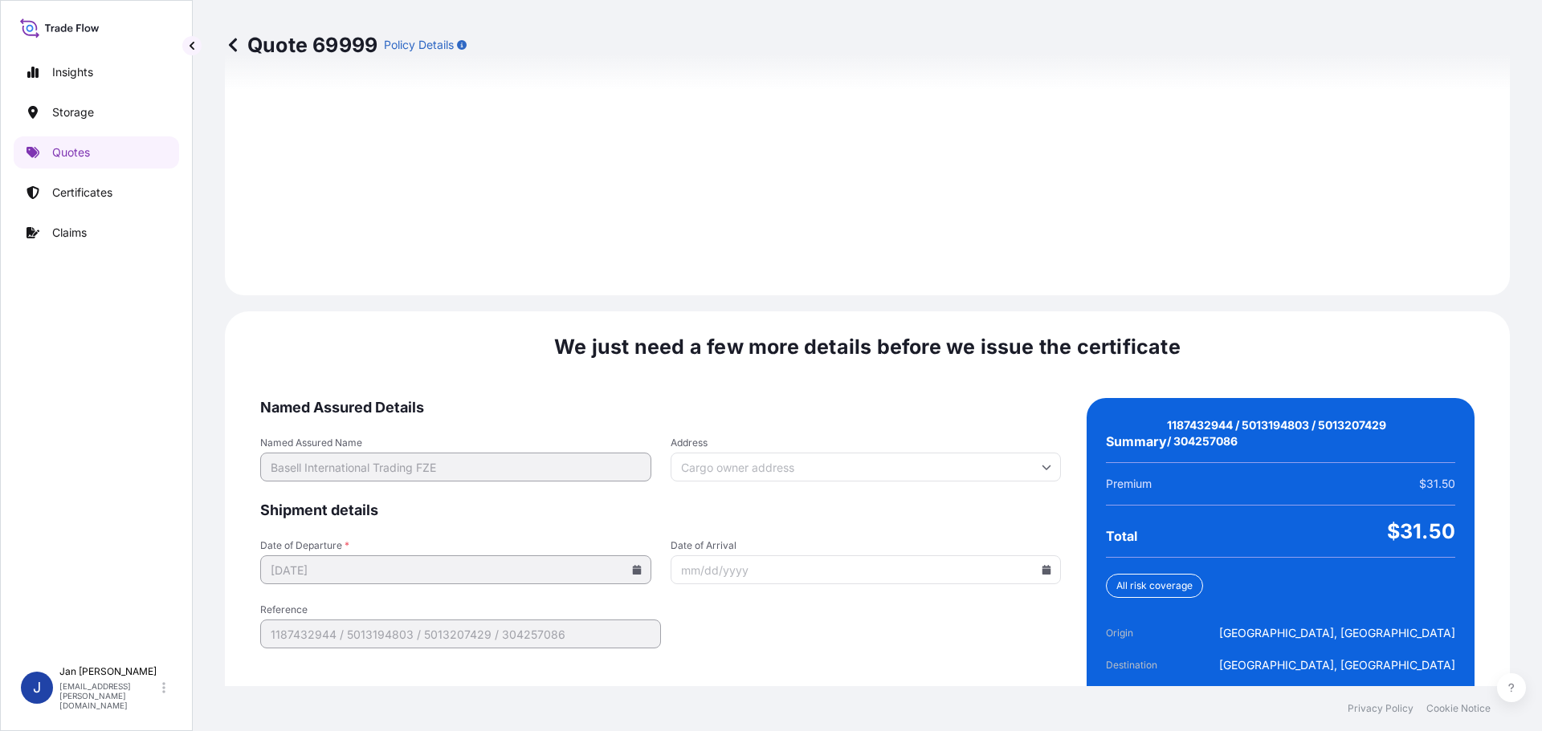
scroll to position [2279, 0]
